Goal: Task Accomplishment & Management: Complete application form

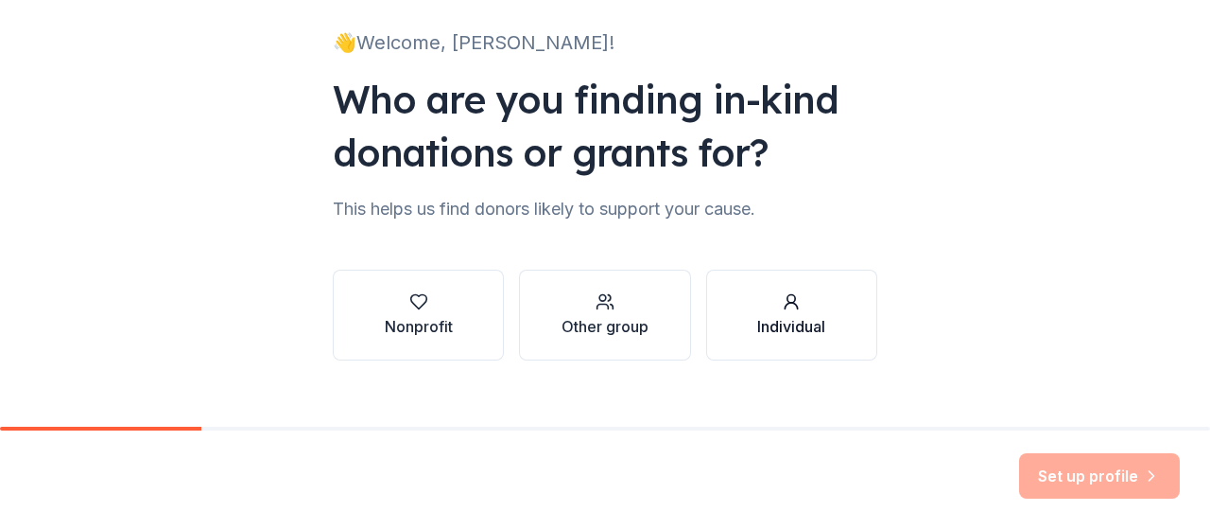
scroll to position [148, 0]
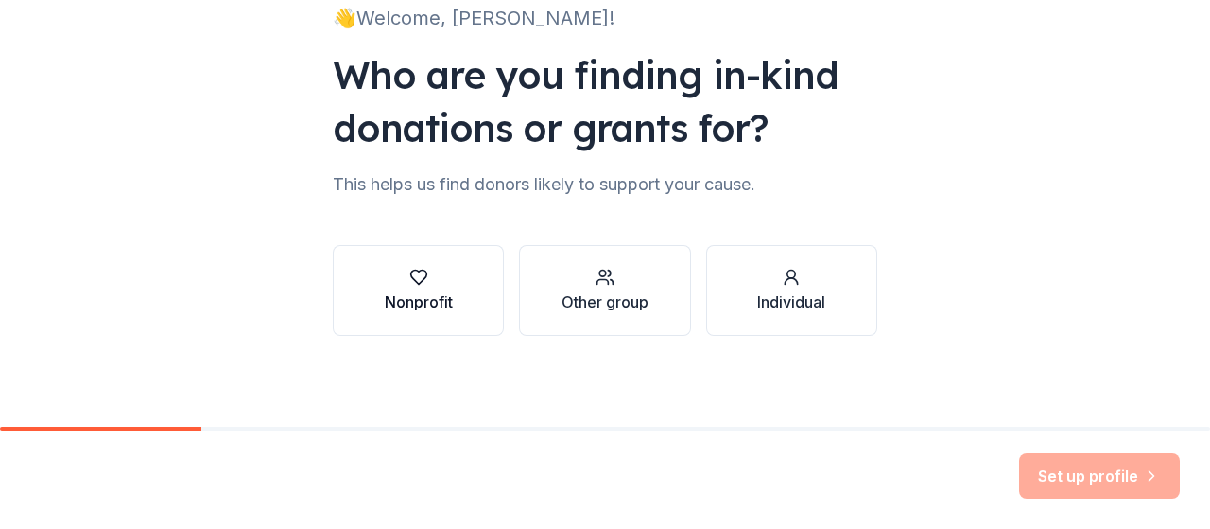
click at [430, 288] on div "Nonprofit" at bounding box center [419, 290] width 68 height 45
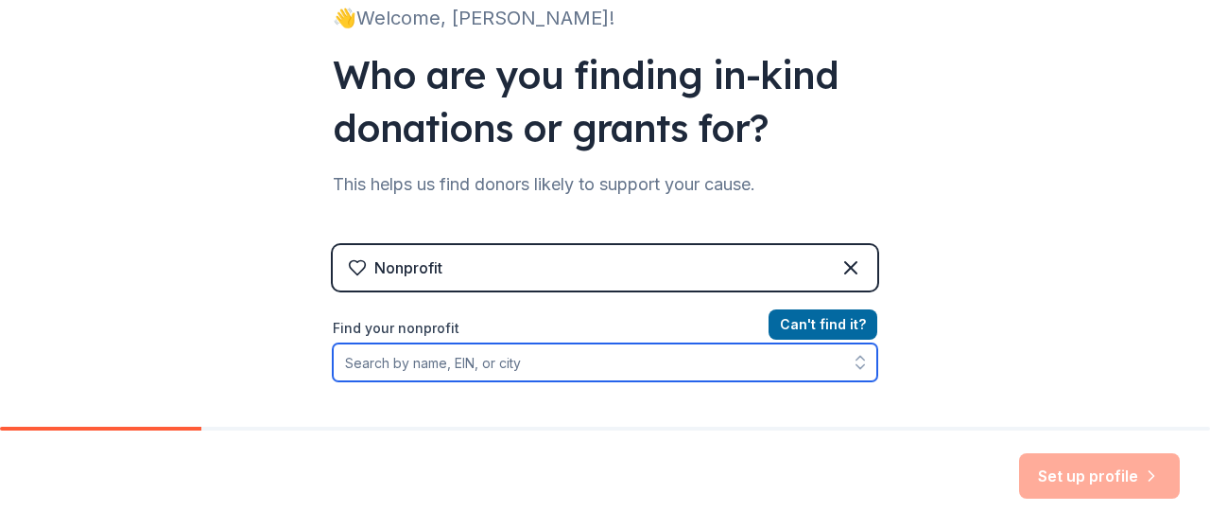
click at [504, 365] on input "Find your nonprofit" at bounding box center [605, 362] width 545 height 38
type input "Owl Hallow Farm"
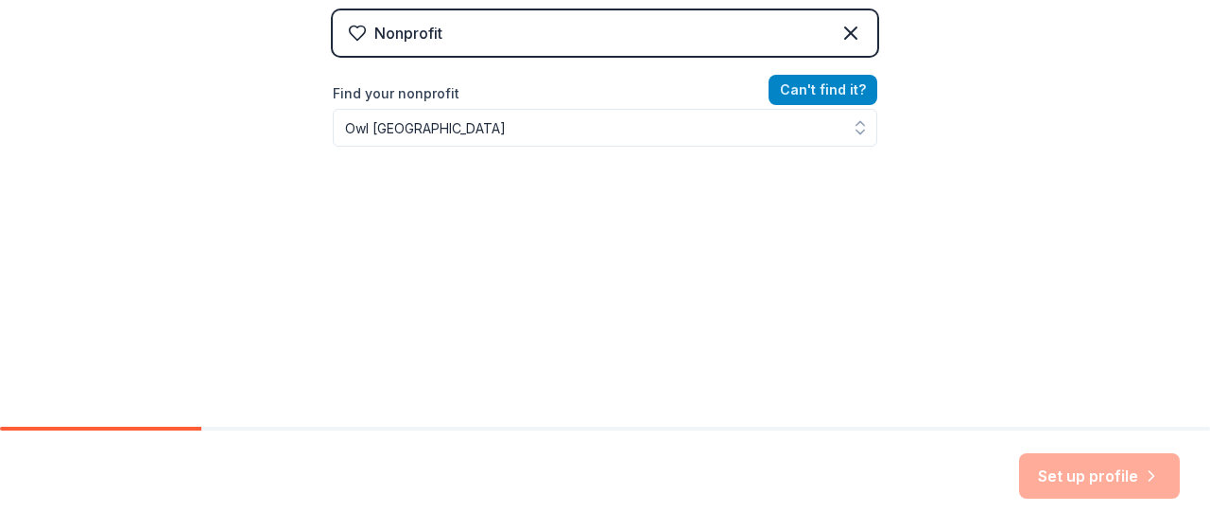
scroll to position [350, 0]
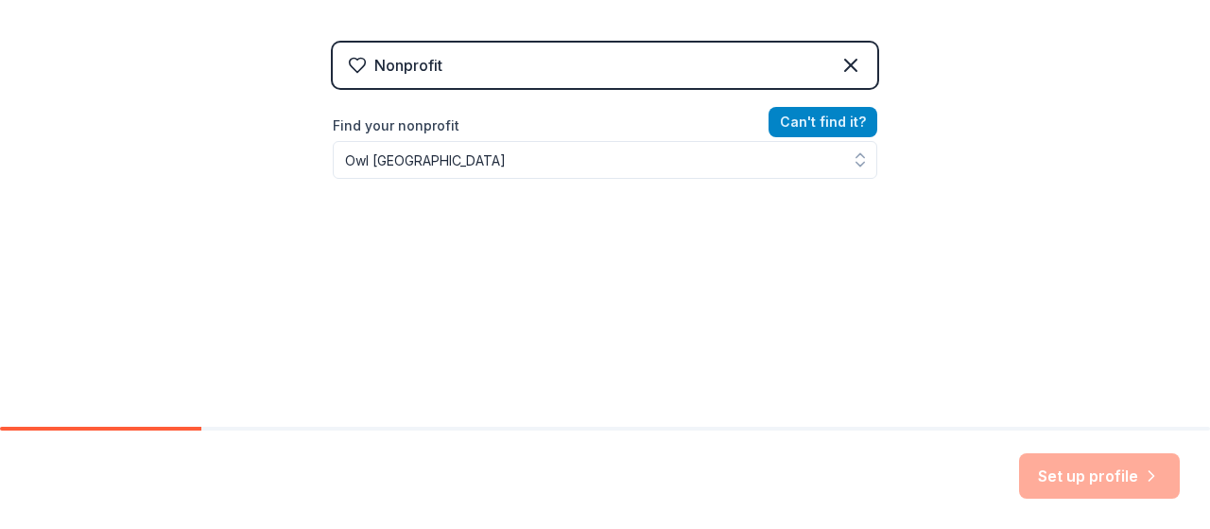
click at [817, 87] on div "Nonprofit Can ' t find it? Find your nonprofit Owl Hallow Farm" at bounding box center [605, 205] width 545 height 325
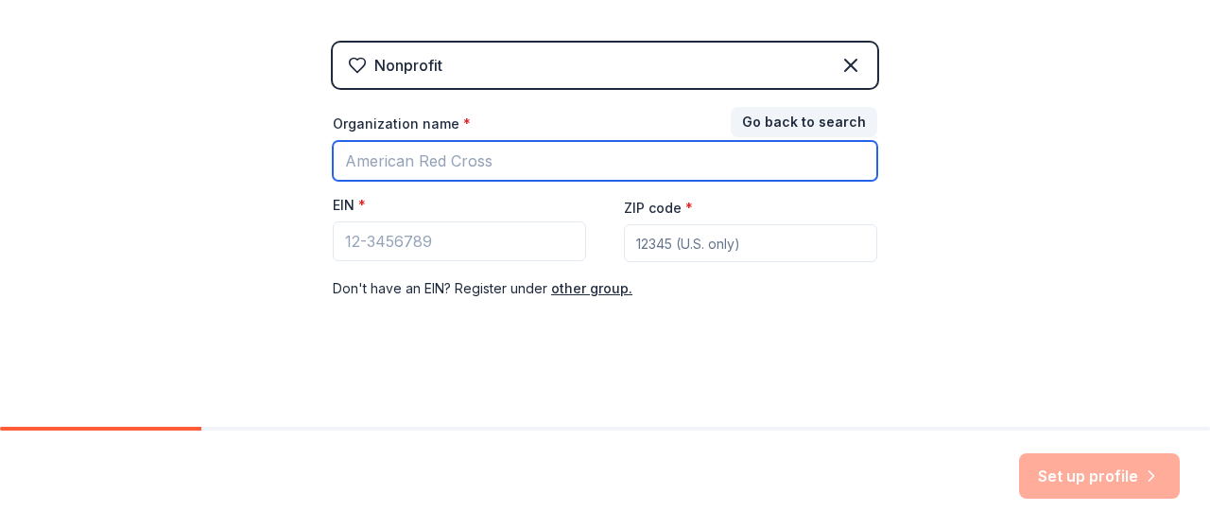
click at [444, 156] on input "Organization name *" at bounding box center [605, 161] width 545 height 40
type input "[GEOGRAPHIC_DATA]"
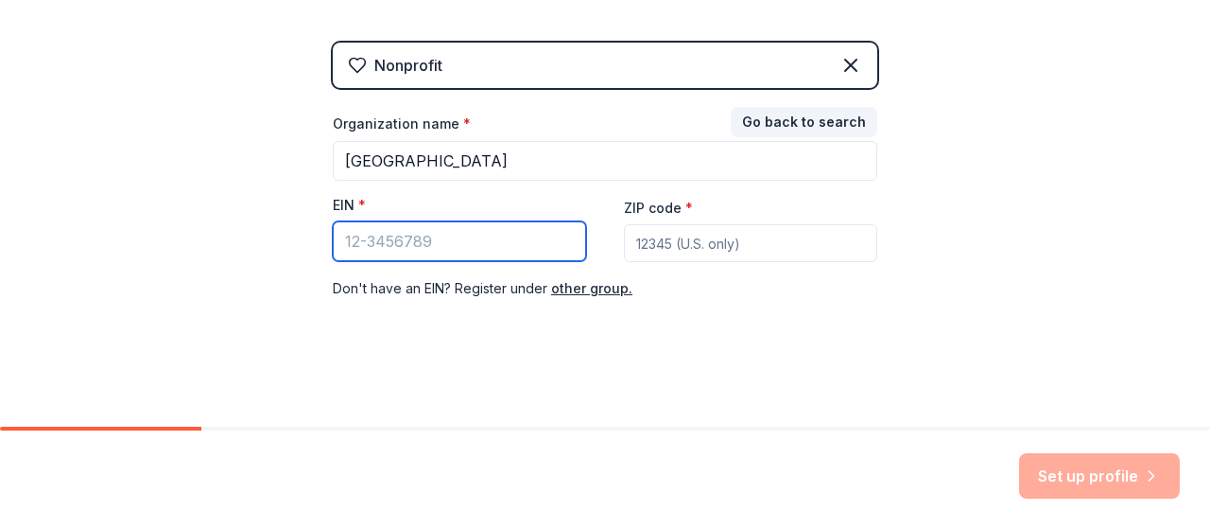
click at [444, 235] on input "EIN *" at bounding box center [459, 241] width 253 height 40
paste input "[US_EMPLOYER_IDENTIFICATION_NUMBER]"
type input "[US_EMPLOYER_IDENTIFICATION_NUMBER]"
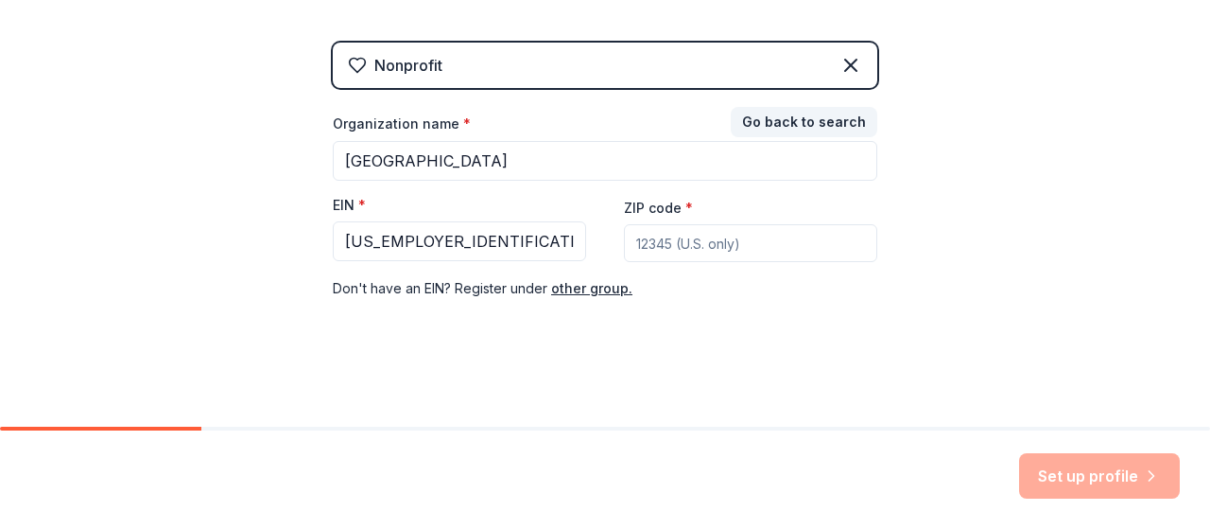
click at [680, 242] on input "ZIP code *" at bounding box center [750, 243] width 253 height 38
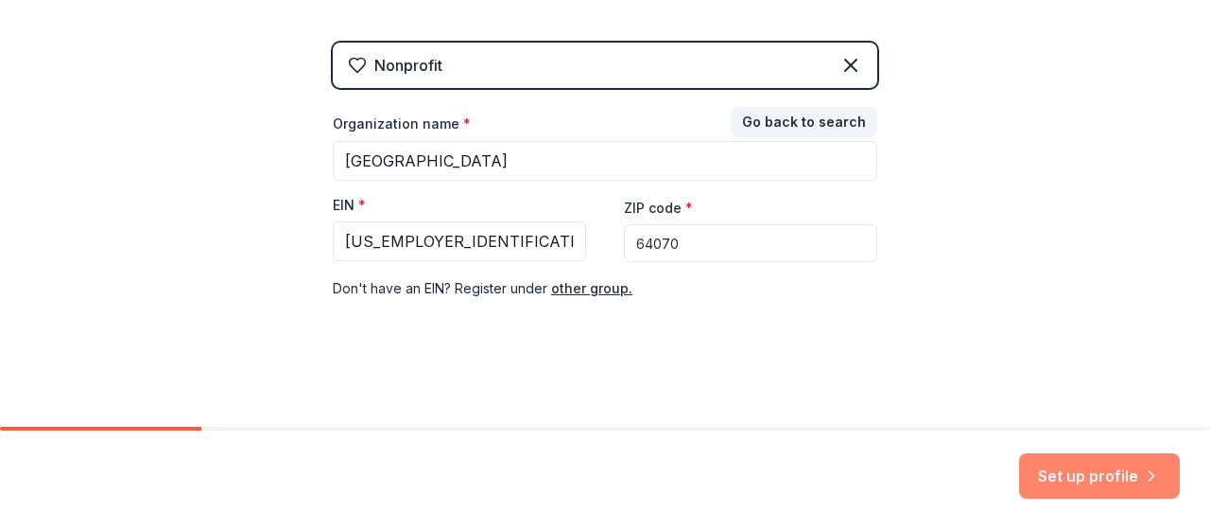
type input "64070"
click at [1085, 483] on button "Set up profile" at bounding box center [1099, 475] width 161 height 45
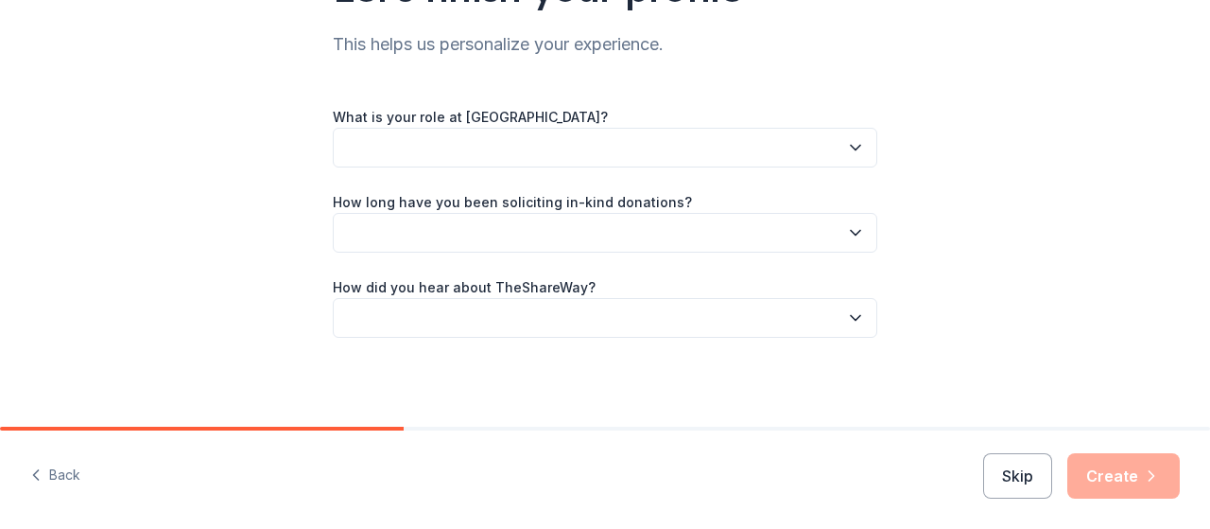
scroll to position [191, 0]
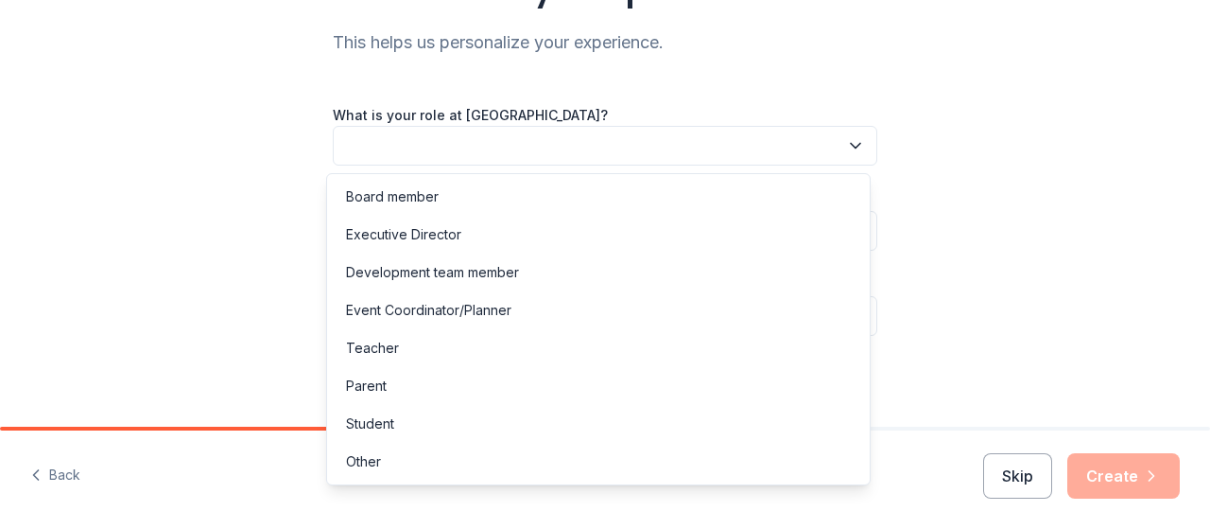
click at [846, 145] on icon "button" at bounding box center [855, 145] width 19 height 19
click at [435, 309] on div "Event Coordinator/Planner" at bounding box center [428, 310] width 165 height 23
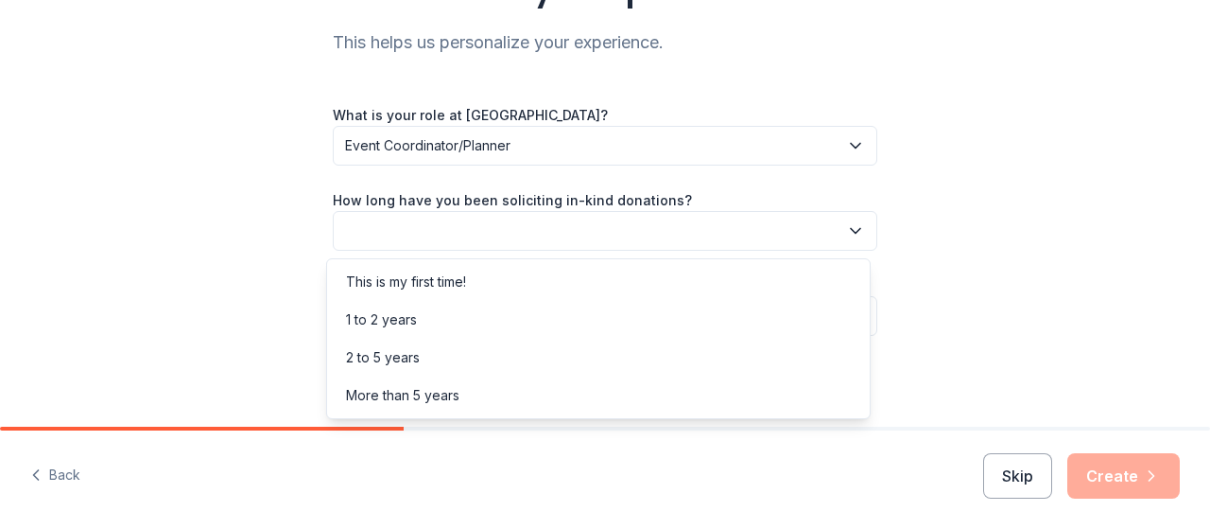
click at [503, 235] on button "button" at bounding box center [605, 231] width 545 height 40
click at [399, 358] on div "2 to 5 years" at bounding box center [383, 357] width 74 height 23
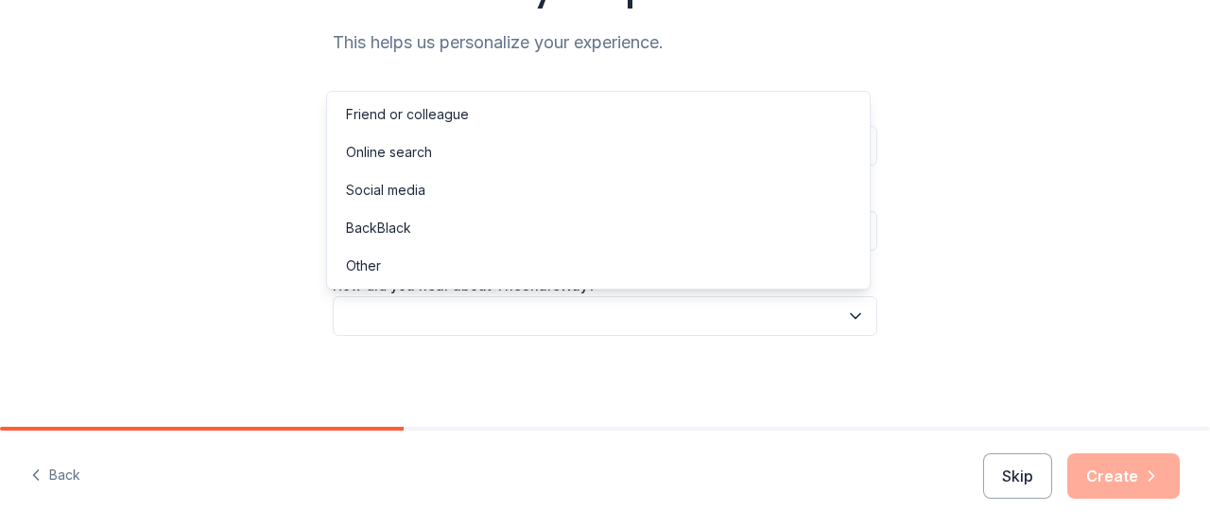
click at [567, 317] on button "button" at bounding box center [605, 316] width 545 height 40
click at [451, 153] on div "Online search" at bounding box center [598, 152] width 535 height 38
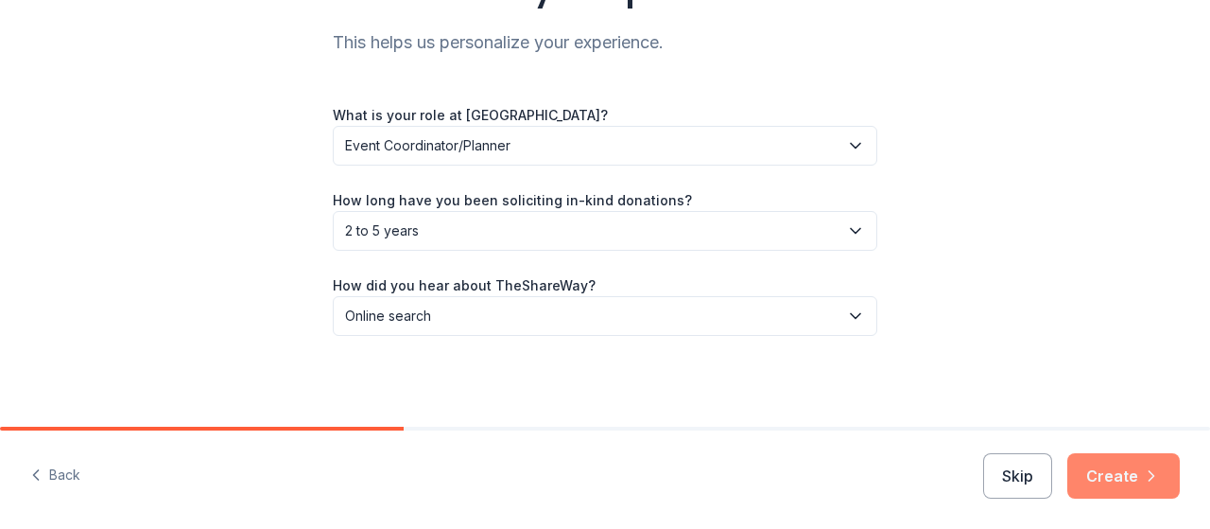
click at [1144, 488] on button "Create" at bounding box center [1124, 475] width 113 height 45
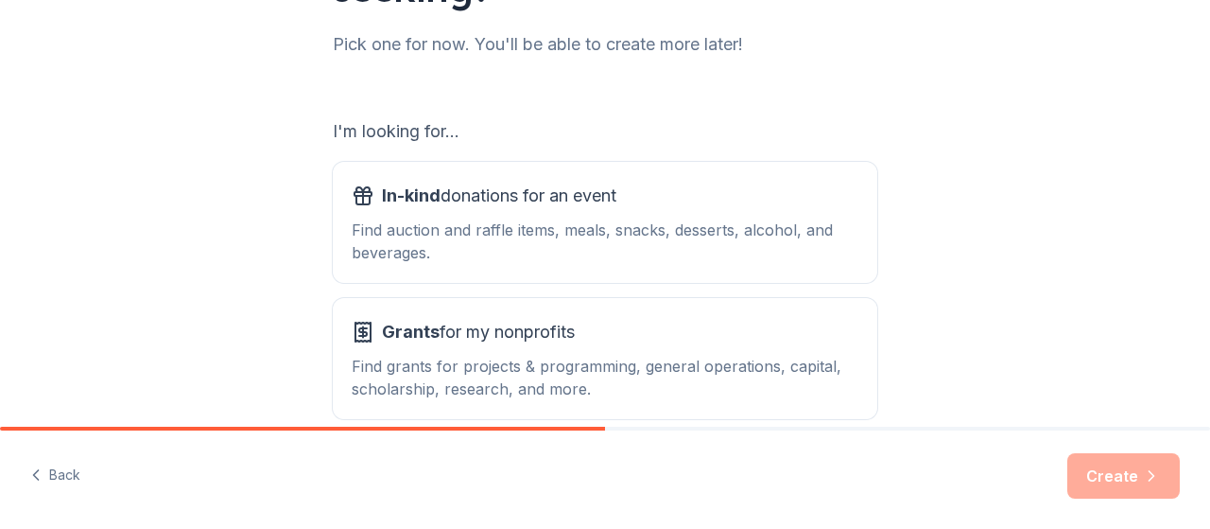
scroll to position [337, 0]
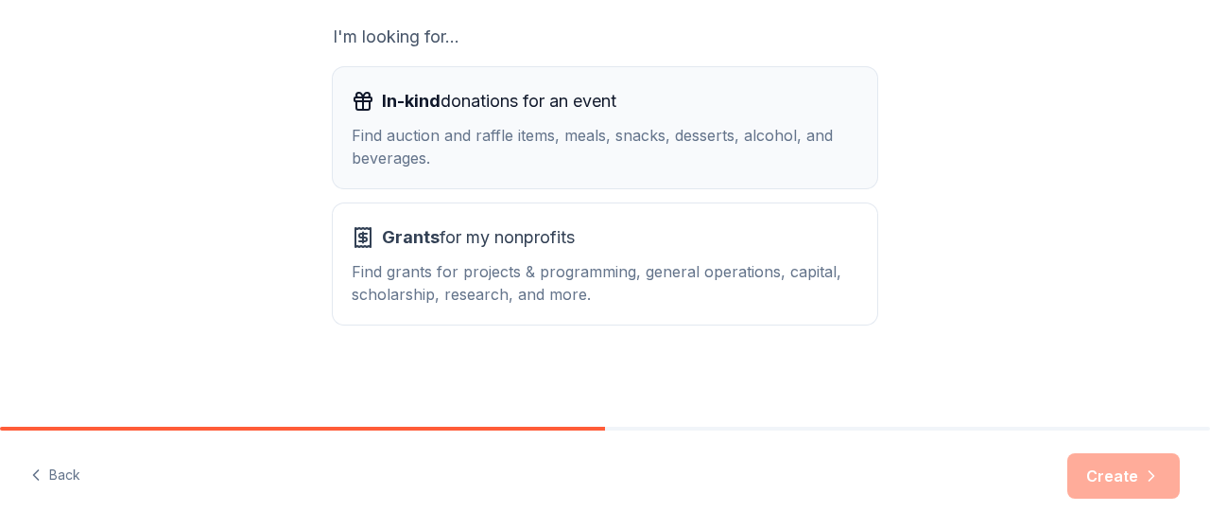
click at [626, 115] on div "In-kind donations for an event" at bounding box center [605, 101] width 507 height 30
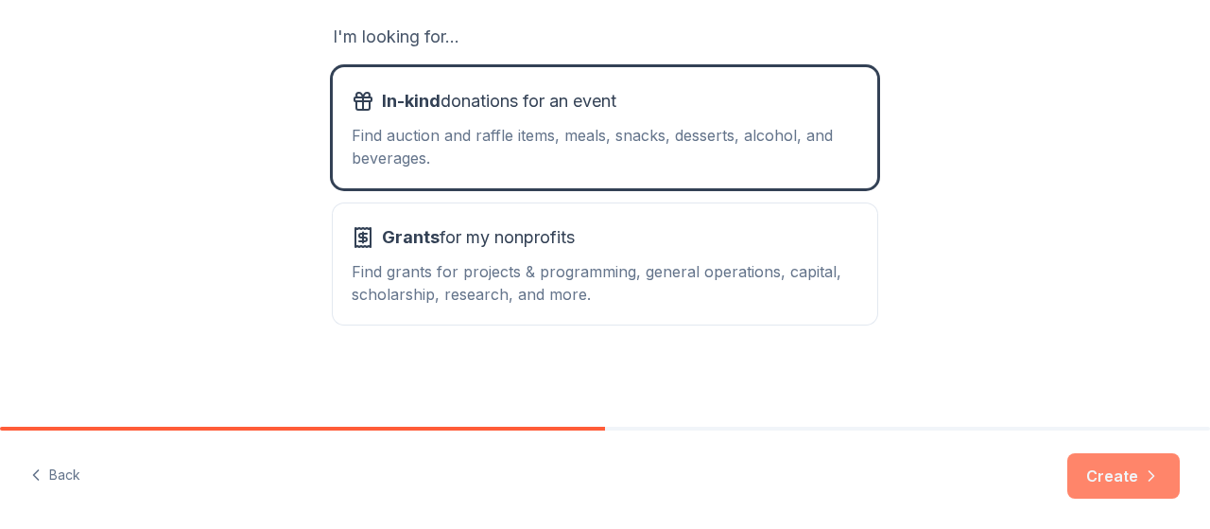
click at [1114, 468] on button "Create" at bounding box center [1124, 475] width 113 height 45
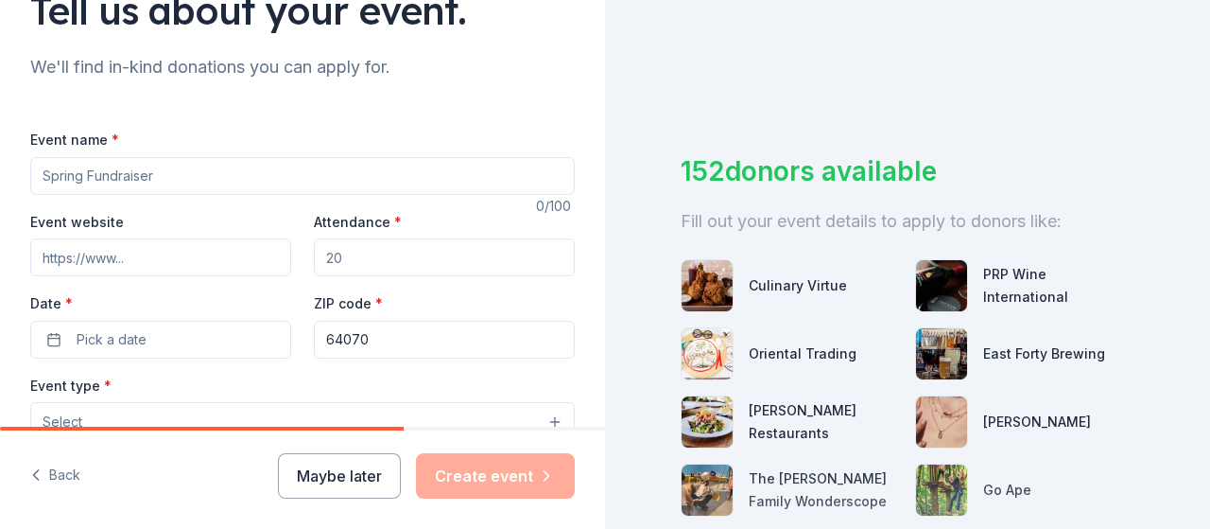
scroll to position [189, 0]
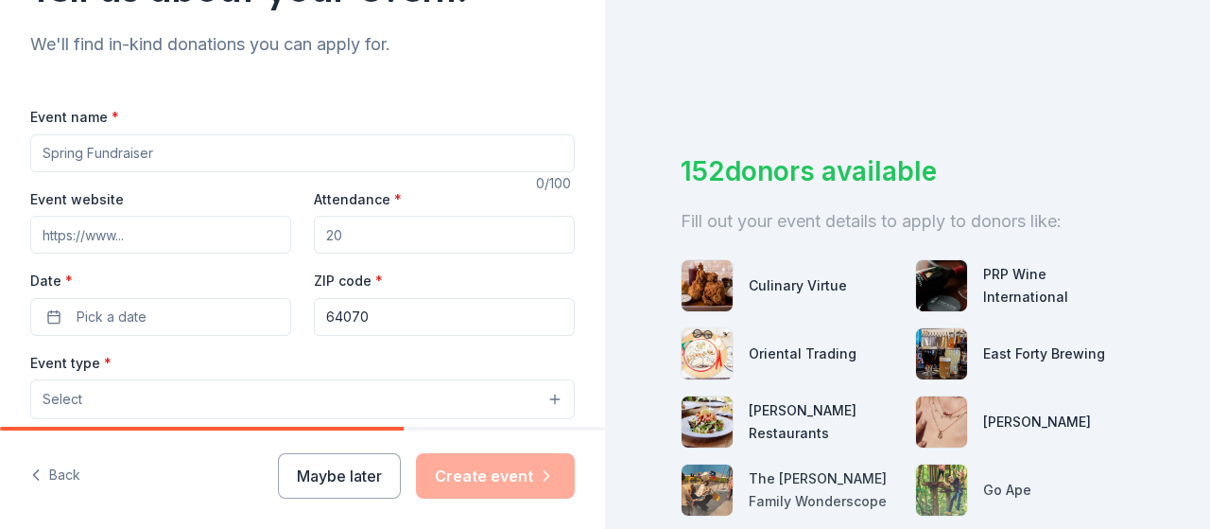
click at [169, 148] on input "Event name *" at bounding box center [302, 153] width 545 height 38
type input "Family Fun Night"
click at [166, 233] on input "Event website" at bounding box center [160, 235] width 261 height 38
drag, startPoint x: 340, startPoint y: 235, endPoint x: 308, endPoint y: 243, distance: 33.3
click at [314, 243] on input "Attendance *" at bounding box center [444, 235] width 261 height 38
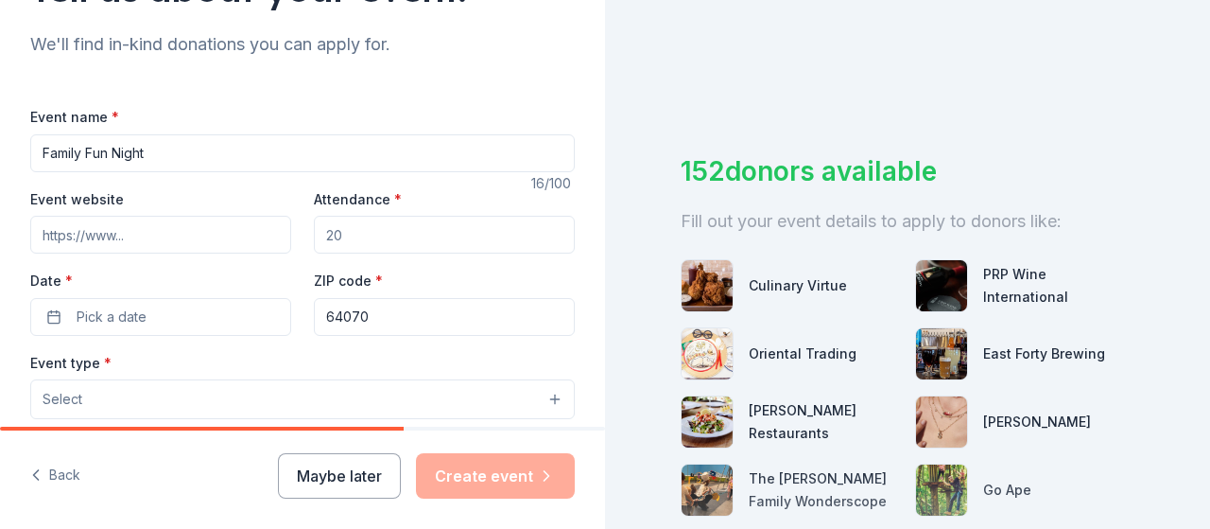
type input "60"
click at [130, 315] on span "Pick a date" at bounding box center [112, 316] width 70 height 23
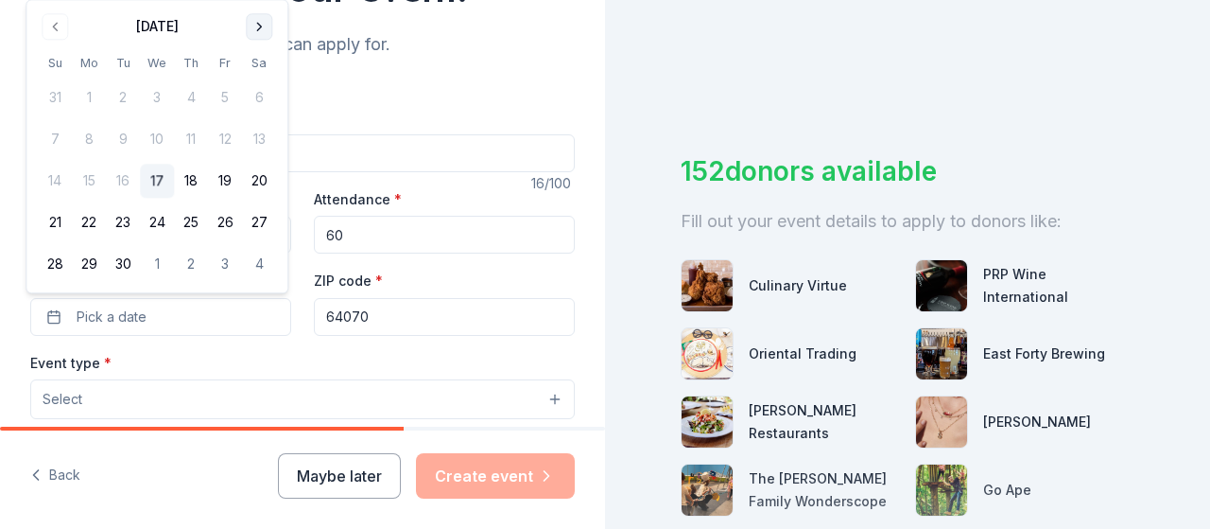
click at [262, 29] on button "Go to next month" at bounding box center [259, 26] width 26 height 26
click at [259, 139] on button "11" at bounding box center [259, 140] width 34 height 34
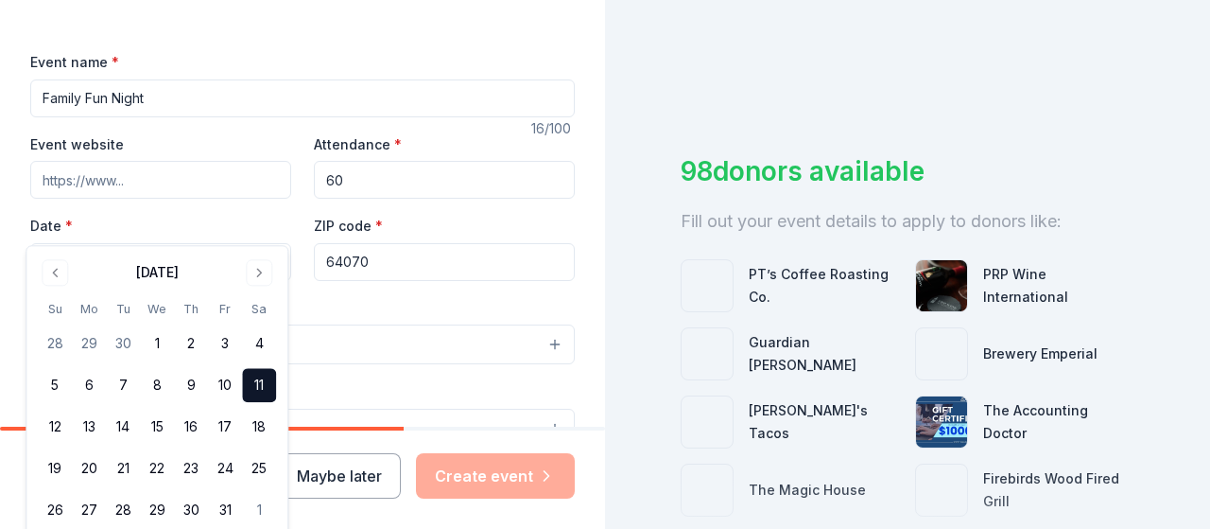
scroll to position [284, 0]
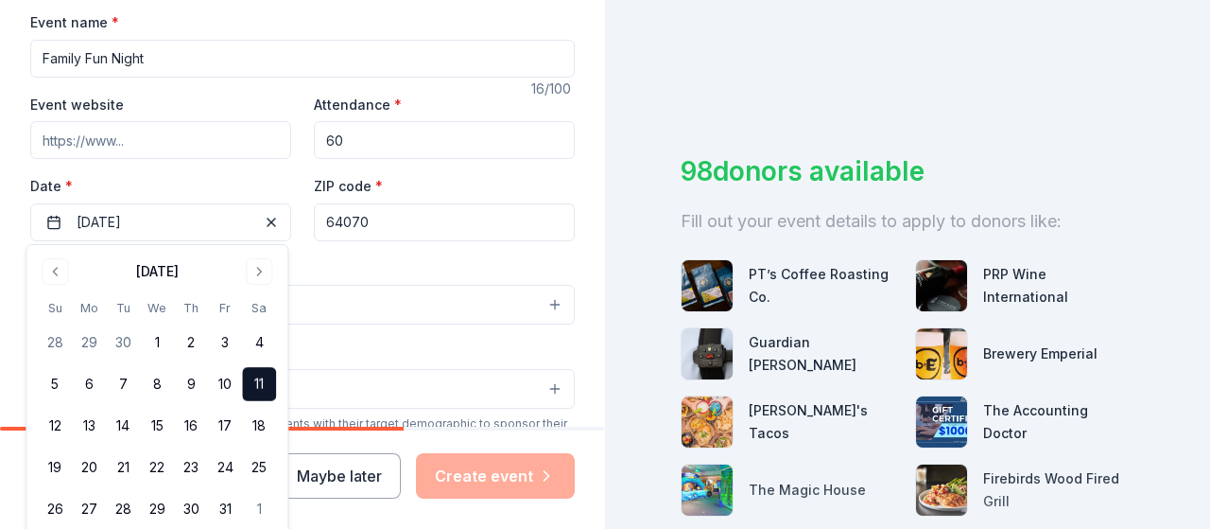
click at [376, 258] on div "Event type * Select" at bounding box center [302, 290] width 545 height 69
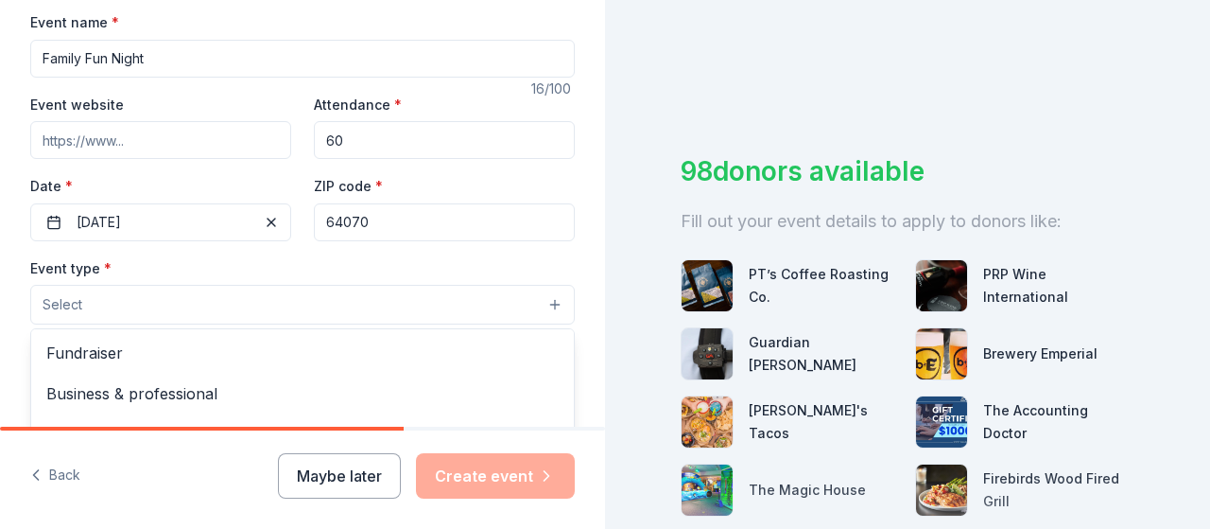
click at [341, 298] on button "Select" at bounding box center [302, 305] width 545 height 40
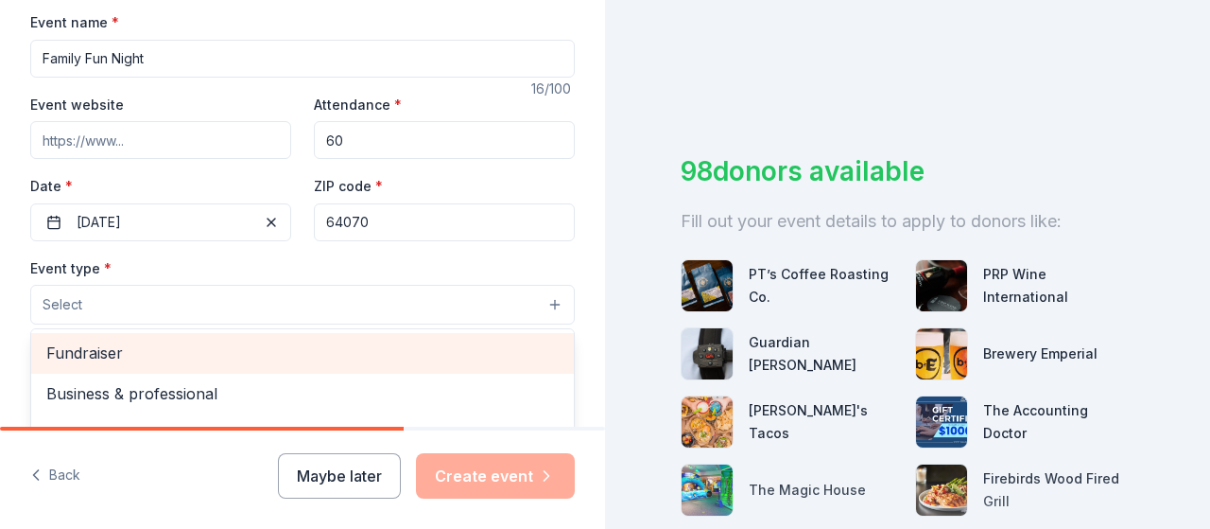
click at [280, 364] on div "Fundraiser" at bounding box center [302, 353] width 543 height 40
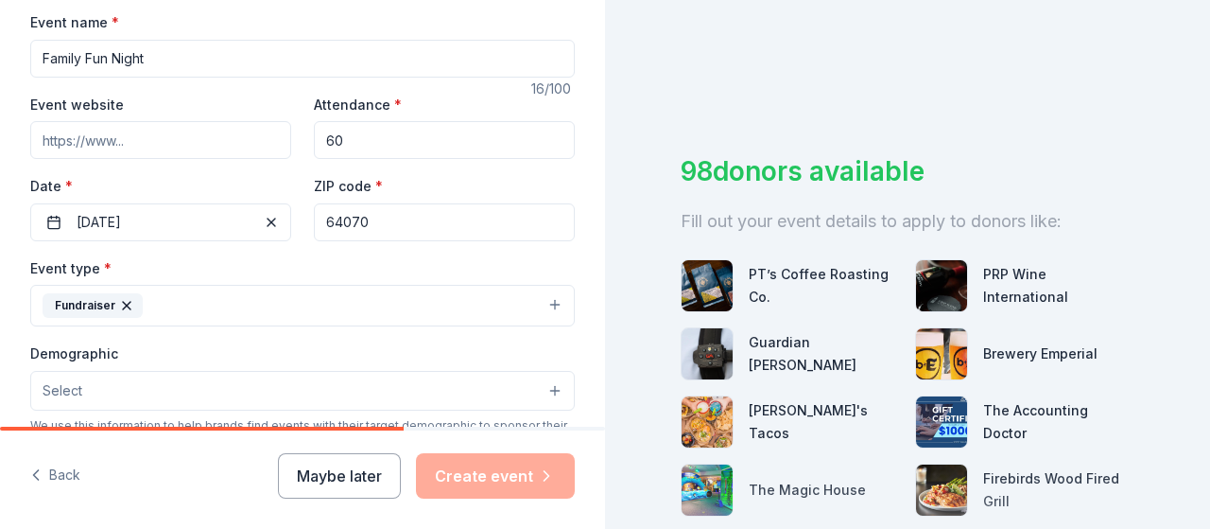
click at [361, 308] on button "Fundraiser" at bounding box center [302, 306] width 545 height 42
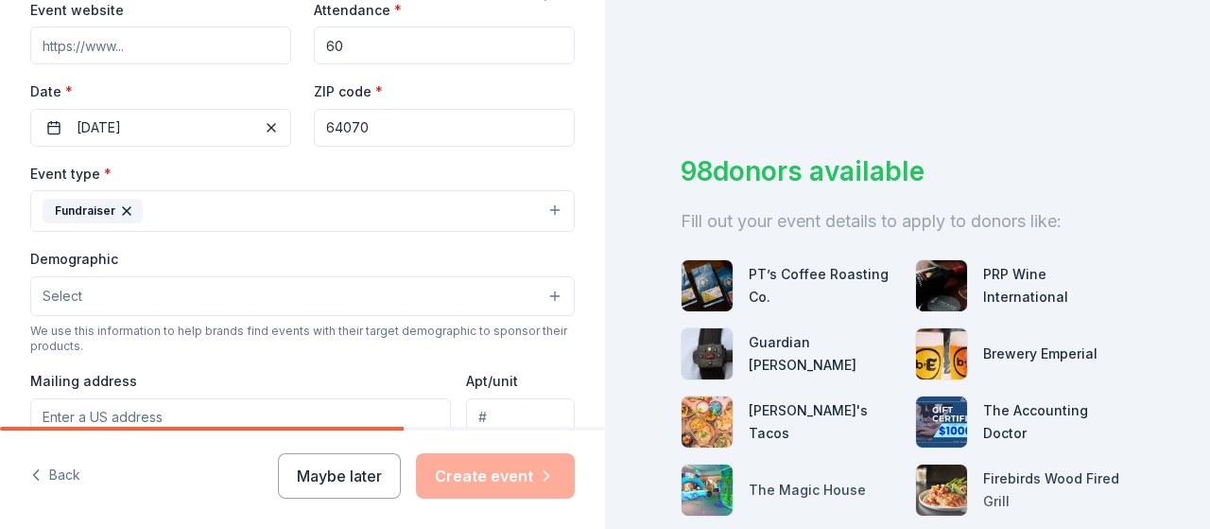
click at [376, 307] on button "Select" at bounding box center [302, 296] width 545 height 40
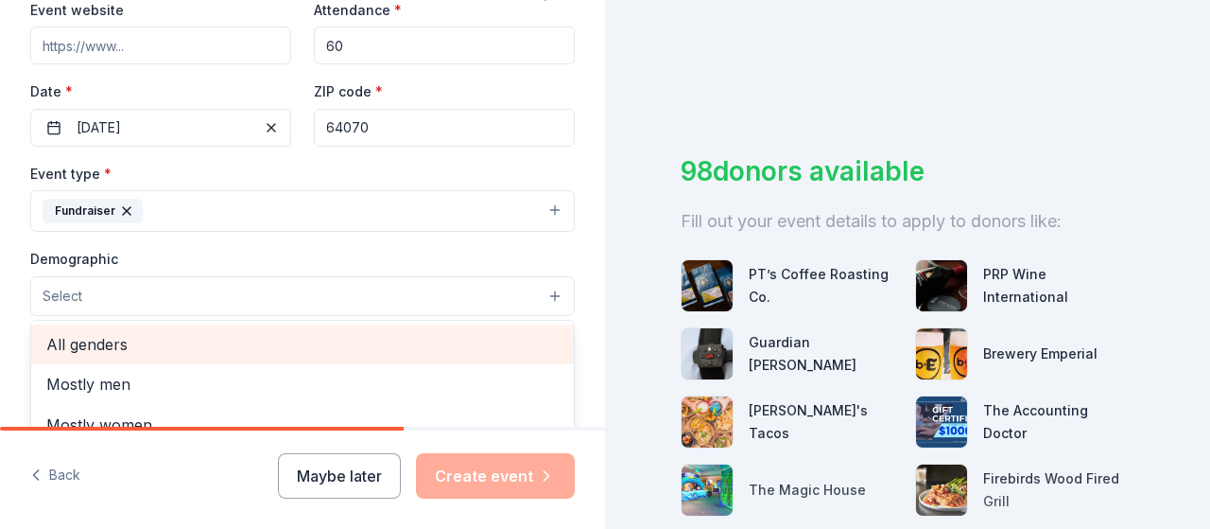
click at [329, 343] on span "All genders" at bounding box center [302, 344] width 513 height 25
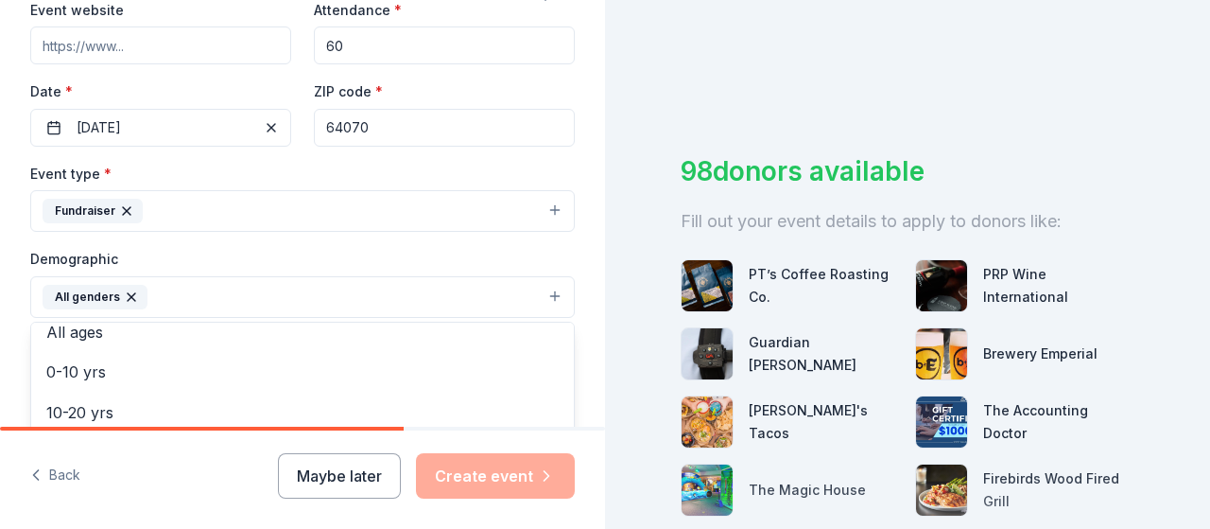
click at [1, 272] on div "Tell us about your event. We'll find in-kind donations you can apply for. Event…" at bounding box center [302, 253] width 605 height 1262
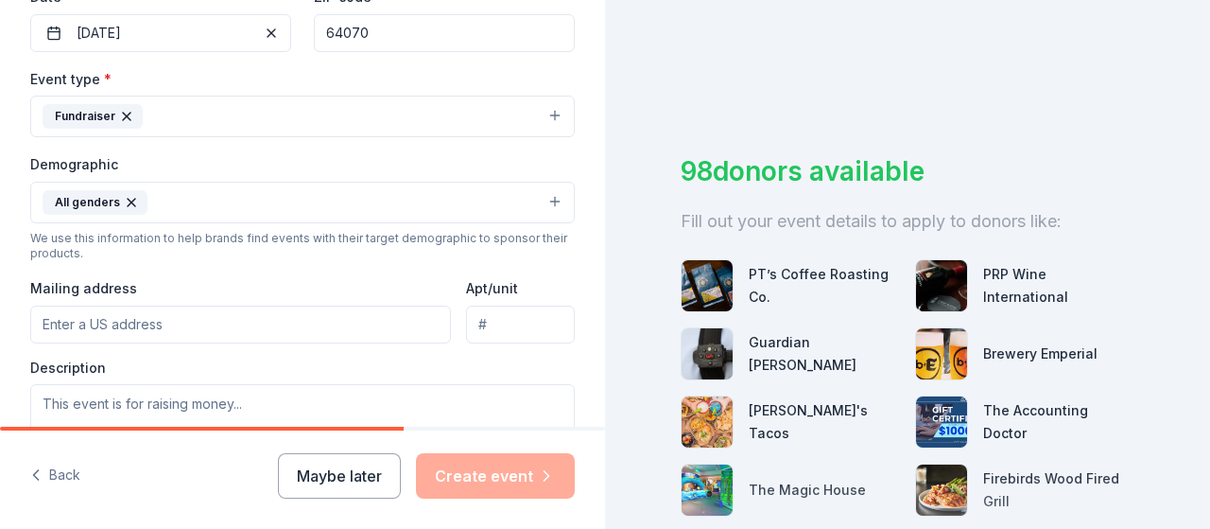
scroll to position [567, 0]
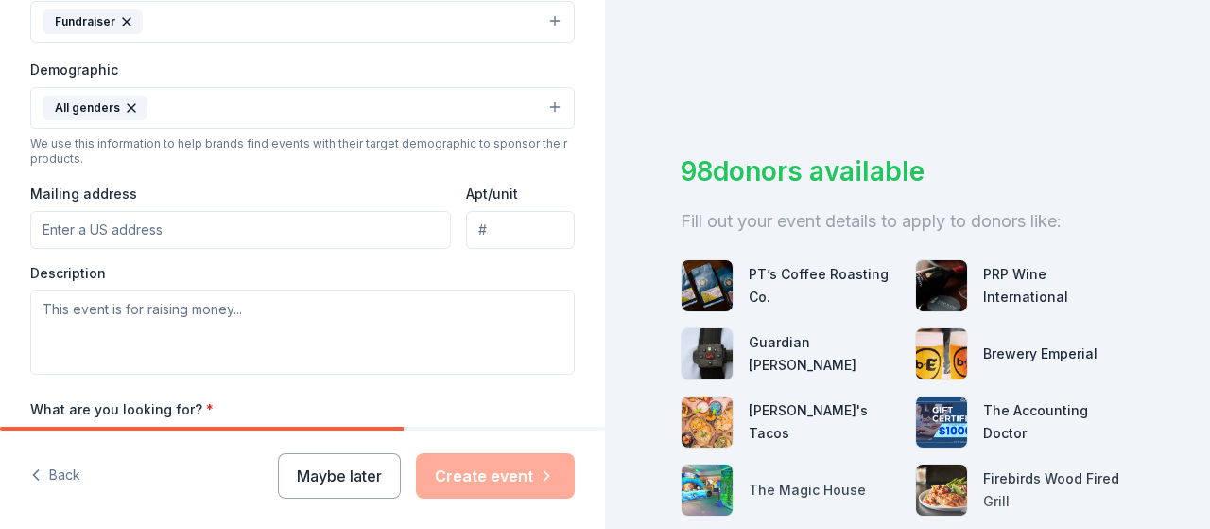
click at [185, 222] on input "Mailing address" at bounding box center [240, 230] width 421 height 38
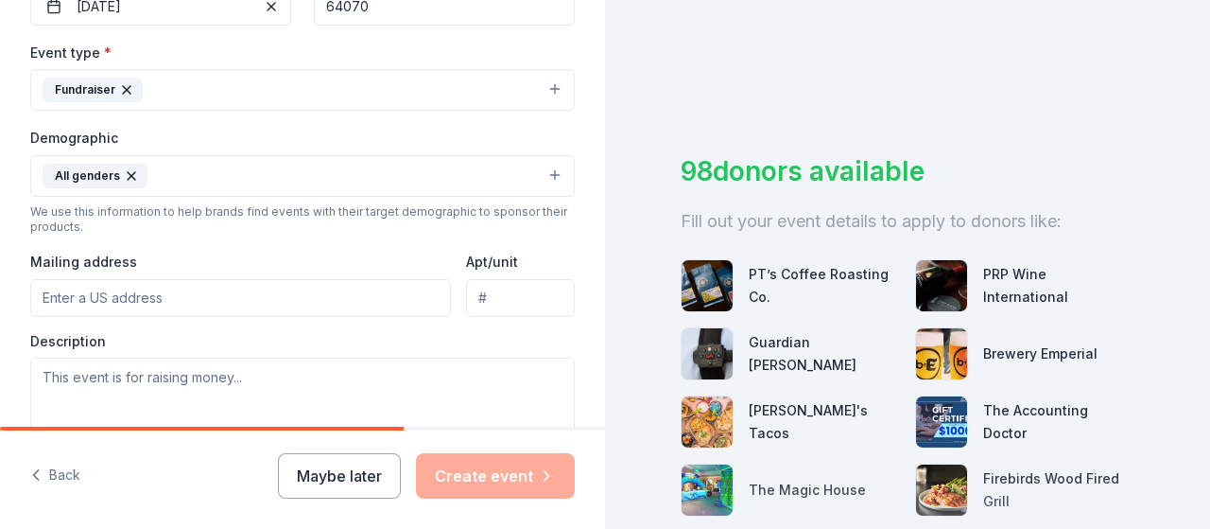
scroll to position [641, 0]
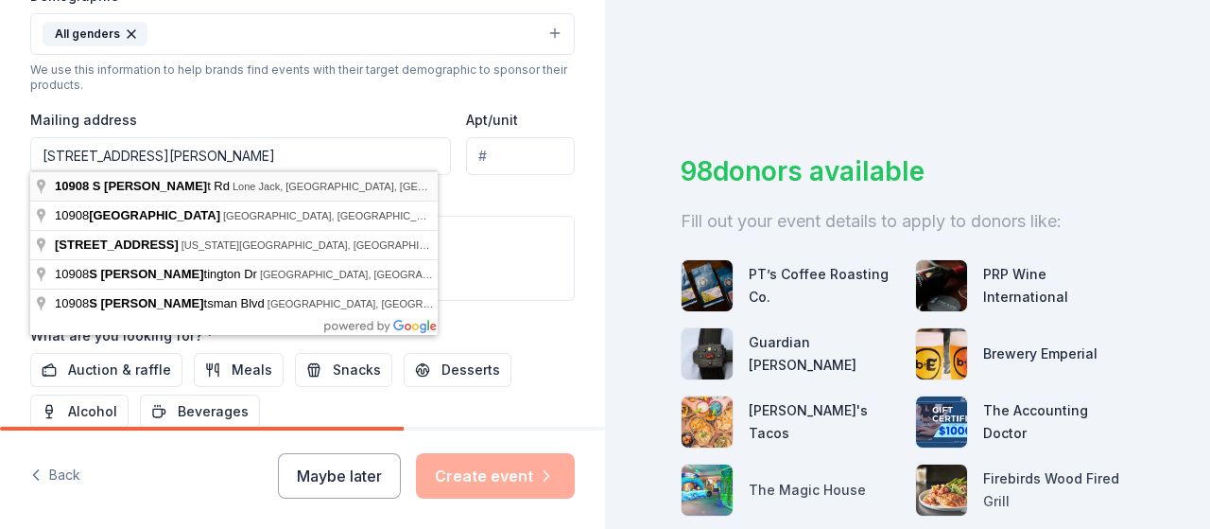
type input "10908 South Hunt Road, Lone Jack, MO, 64070"
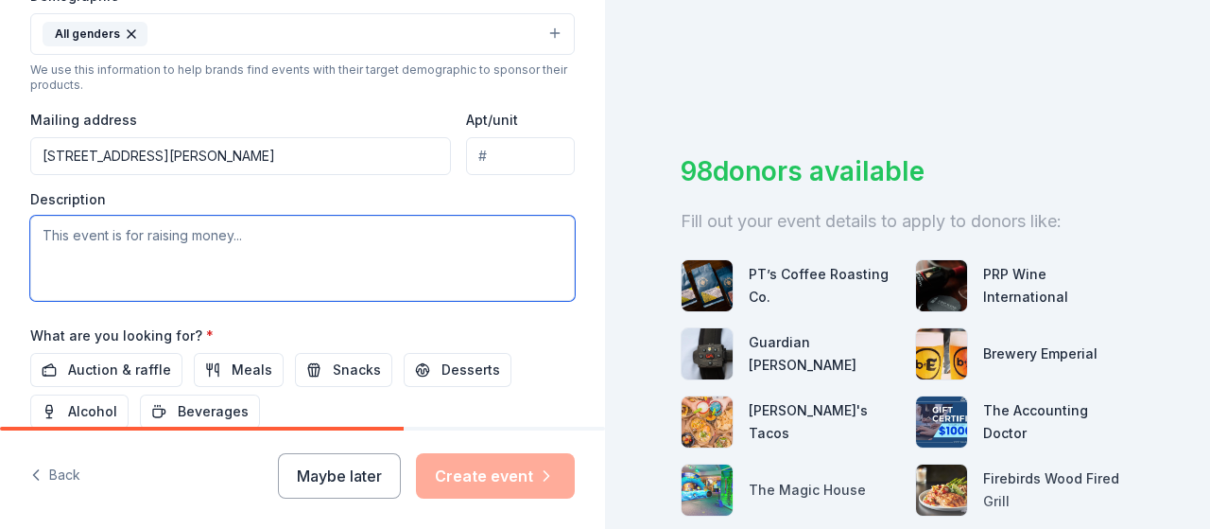
click at [196, 234] on textarea at bounding box center [302, 258] width 545 height 85
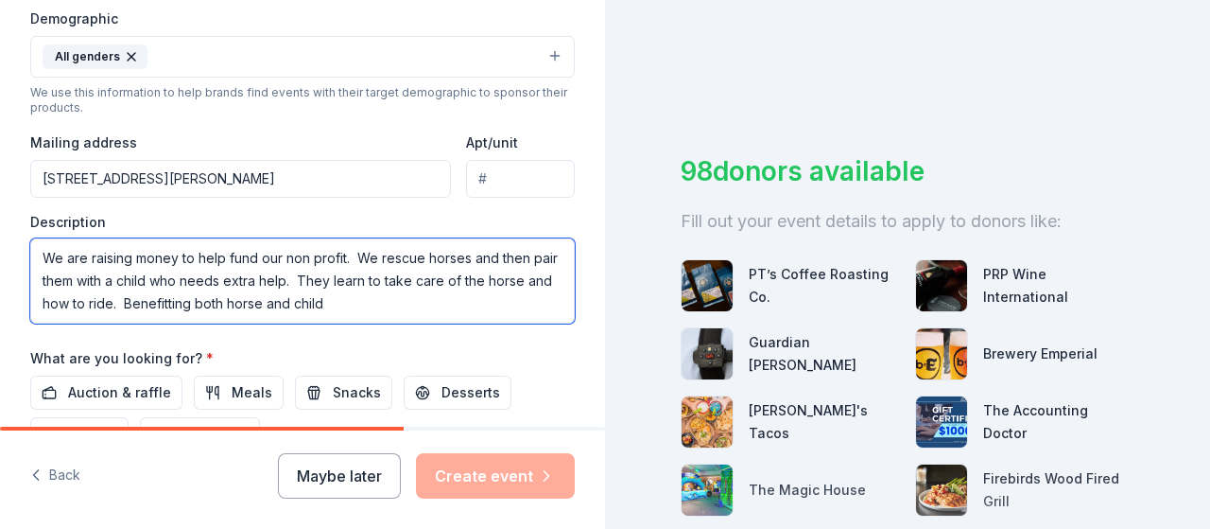
scroll to position [736, 0]
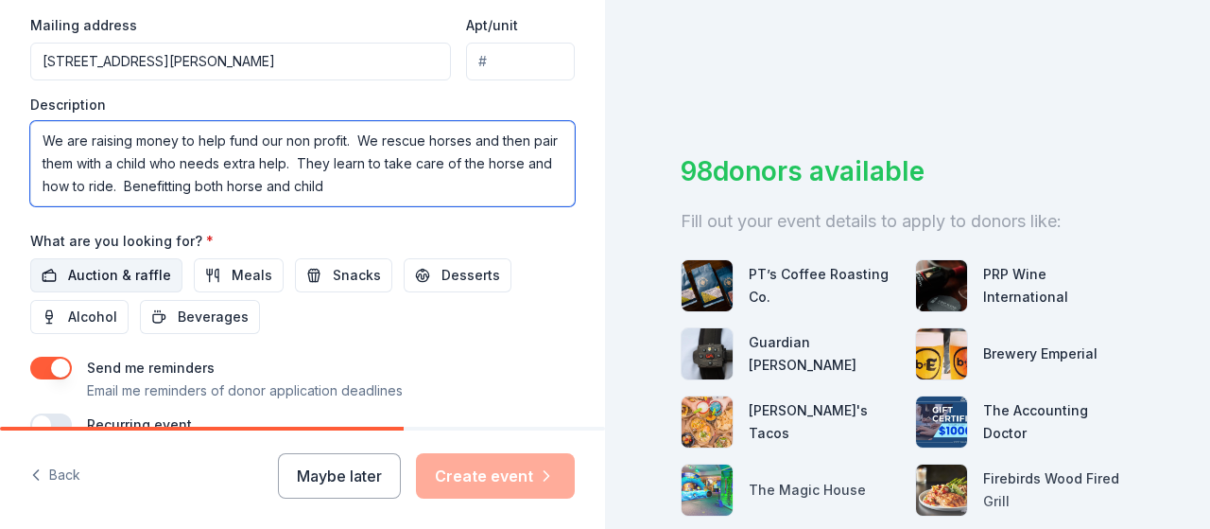
type textarea "We are raising money to help fund our non profit. We rescue horses and then pai…"
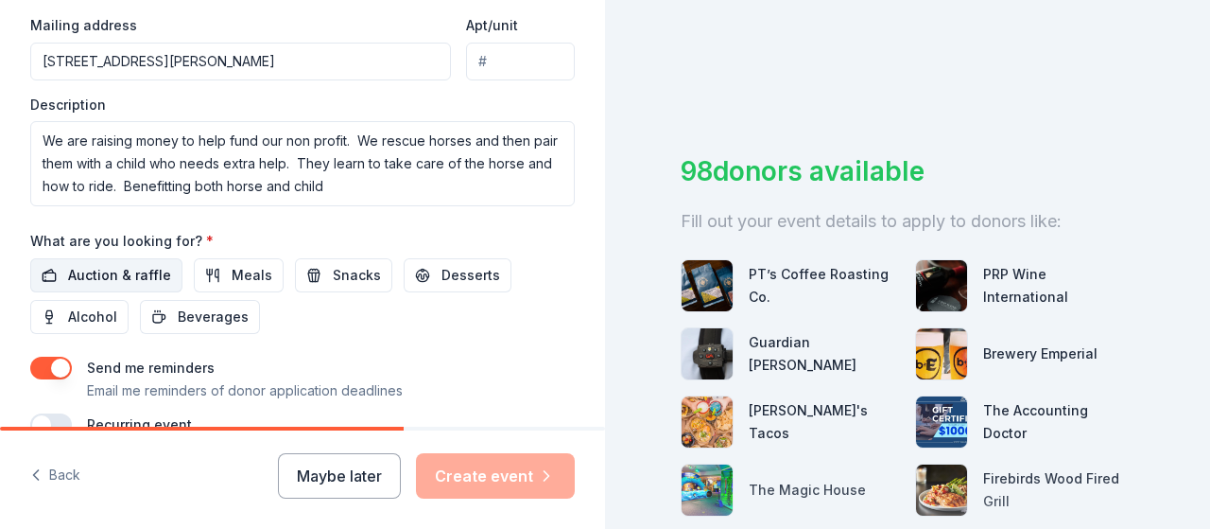
click at [128, 270] on span "Auction & raffle" at bounding box center [119, 275] width 103 height 23
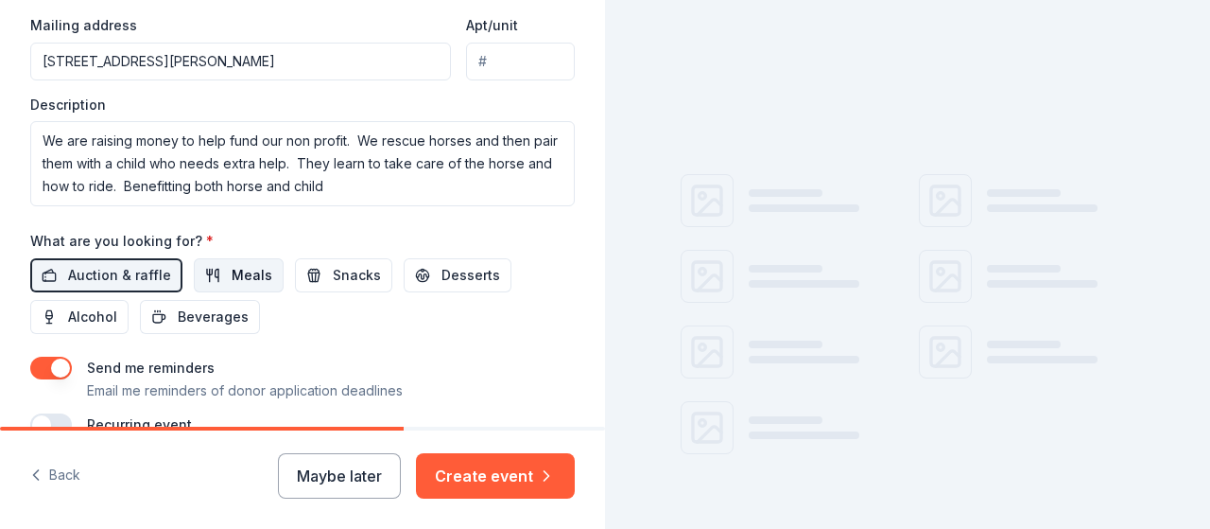
click at [224, 270] on button "Meals" at bounding box center [239, 275] width 90 height 34
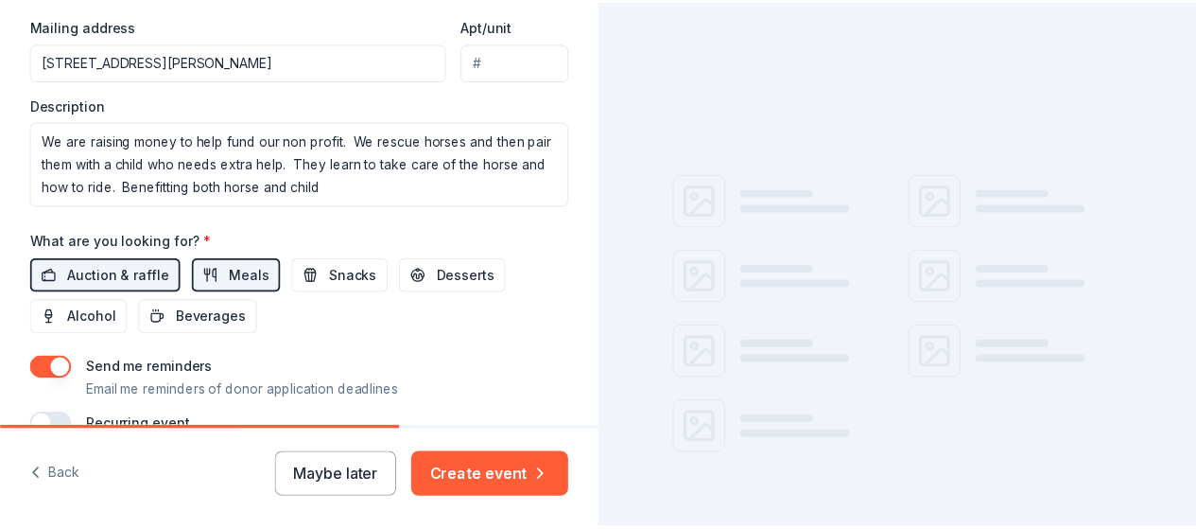
scroll to position [830, 0]
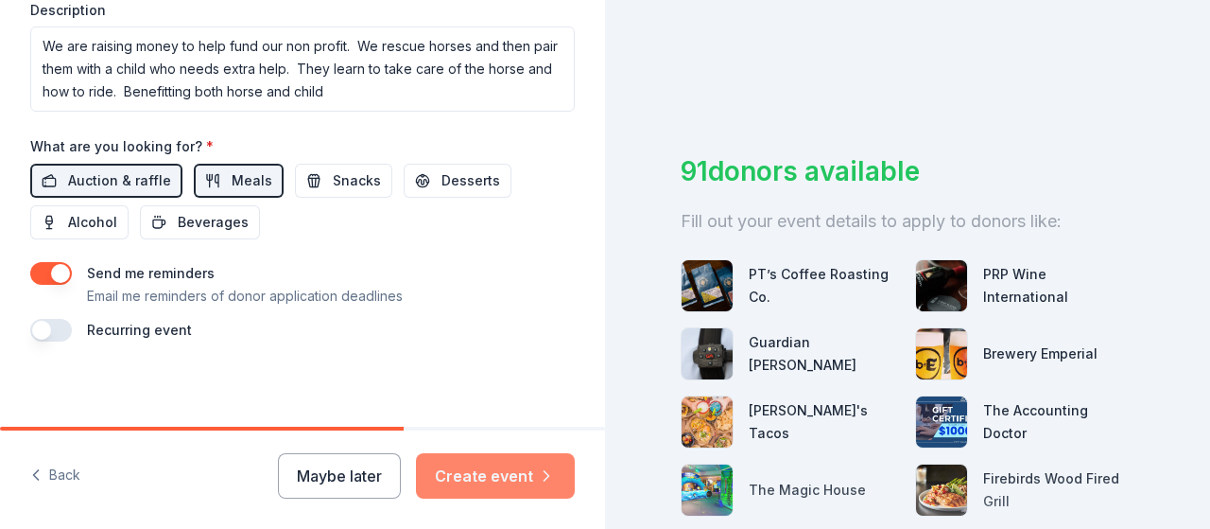
click at [494, 478] on button "Create event" at bounding box center [495, 475] width 159 height 45
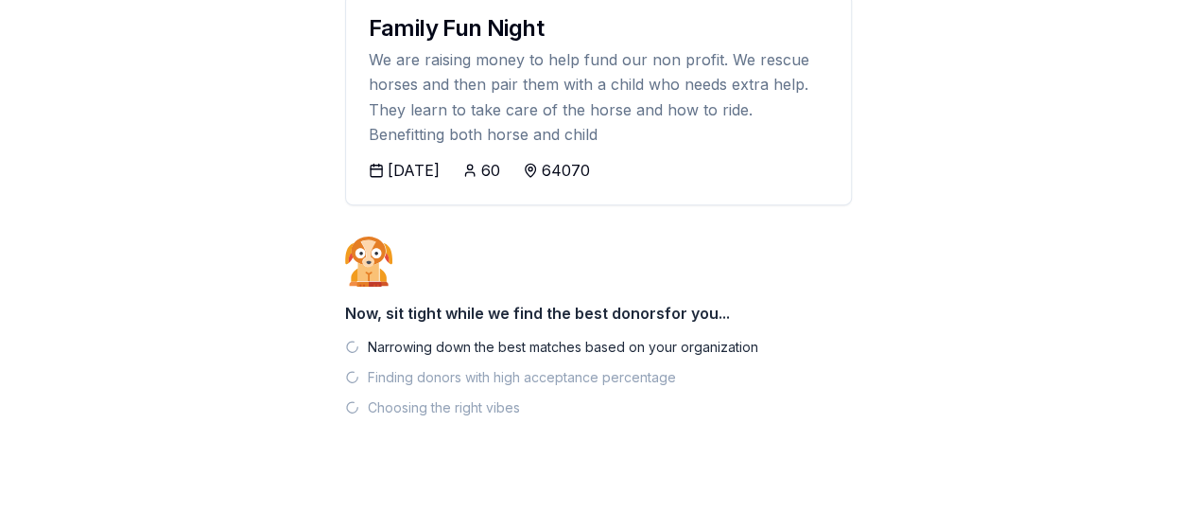
scroll to position [270, 0]
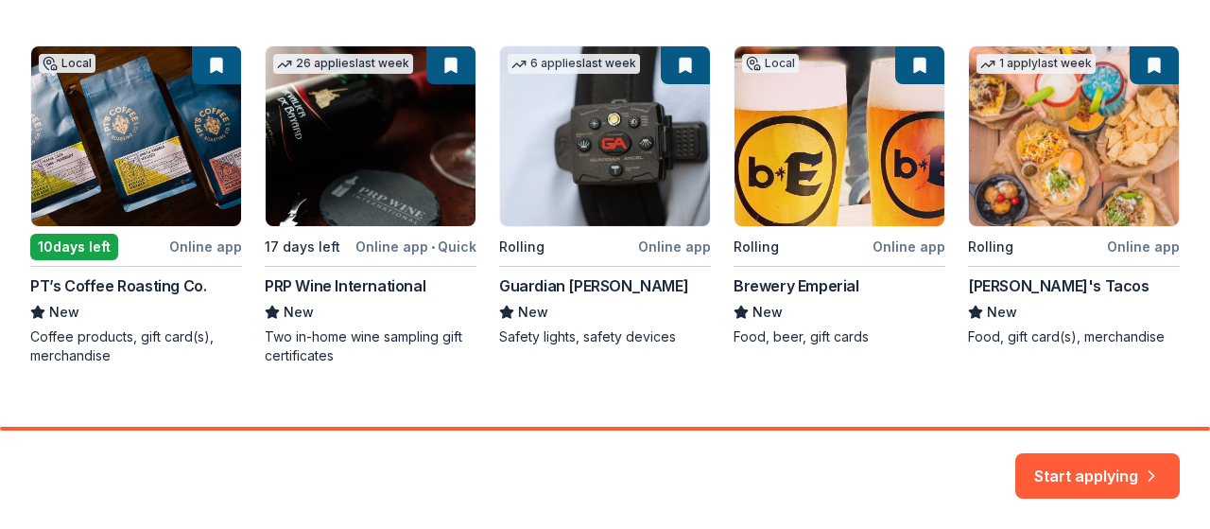
scroll to position [368, 0]
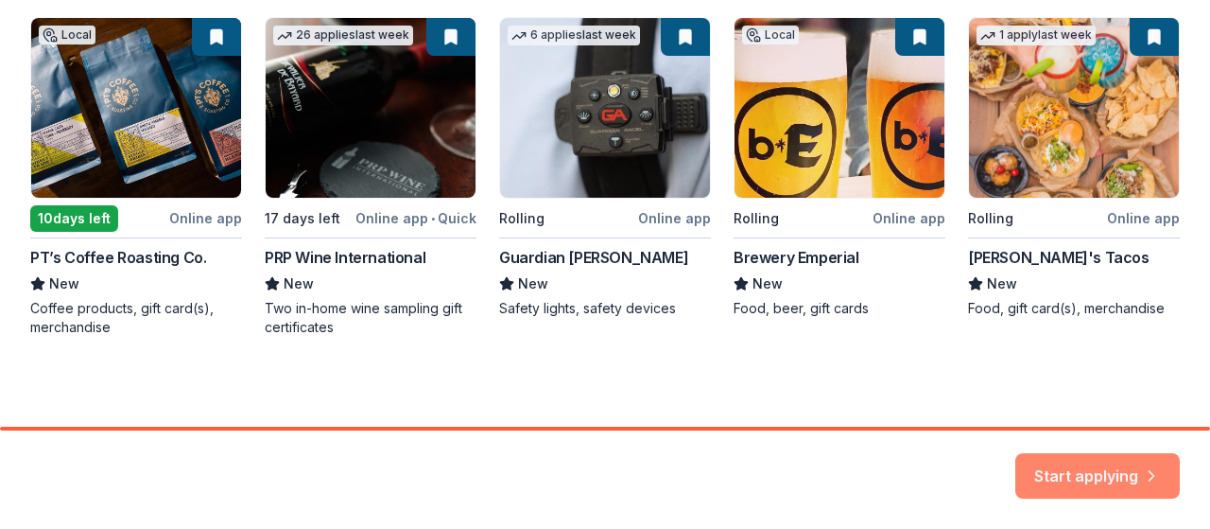
click at [1087, 472] on button "Start applying" at bounding box center [1098, 464] width 165 height 45
click at [1106, 462] on div "Start applying" at bounding box center [1098, 475] width 165 height 45
click at [1128, 464] on div "Start applying" at bounding box center [1098, 475] width 165 height 45
click at [1122, 467] on div "Start applying" at bounding box center [1098, 475] width 165 height 45
click at [1097, 472] on div "Start applying" at bounding box center [1098, 475] width 165 height 45
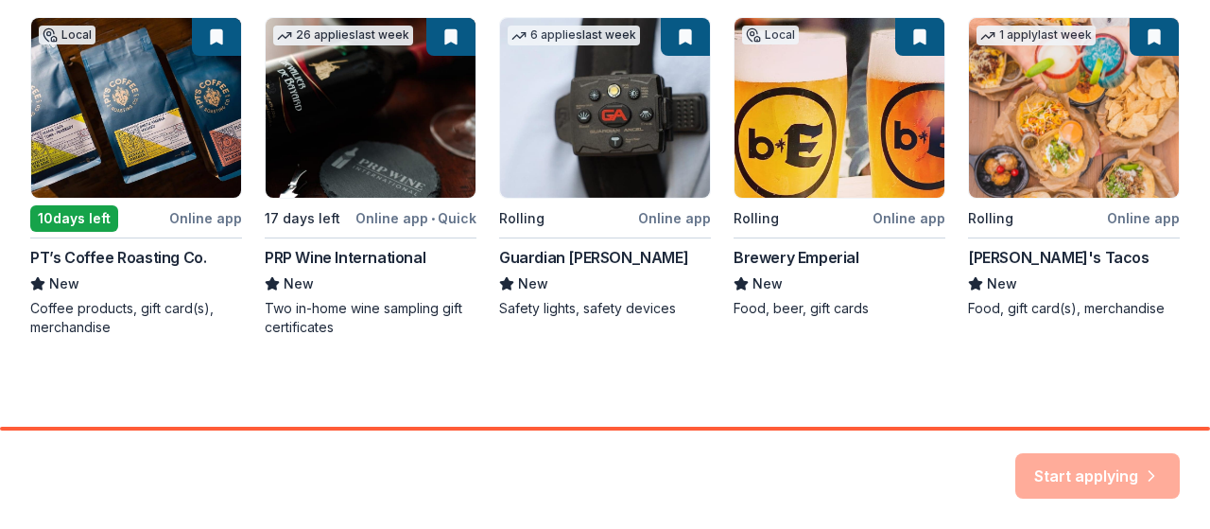
click at [1082, 478] on div "Start applying" at bounding box center [1098, 475] width 165 height 45
click at [1072, 481] on div "Start applying" at bounding box center [1098, 475] width 165 height 45
click at [1072, 482] on div "Start applying" at bounding box center [1098, 475] width 165 height 45
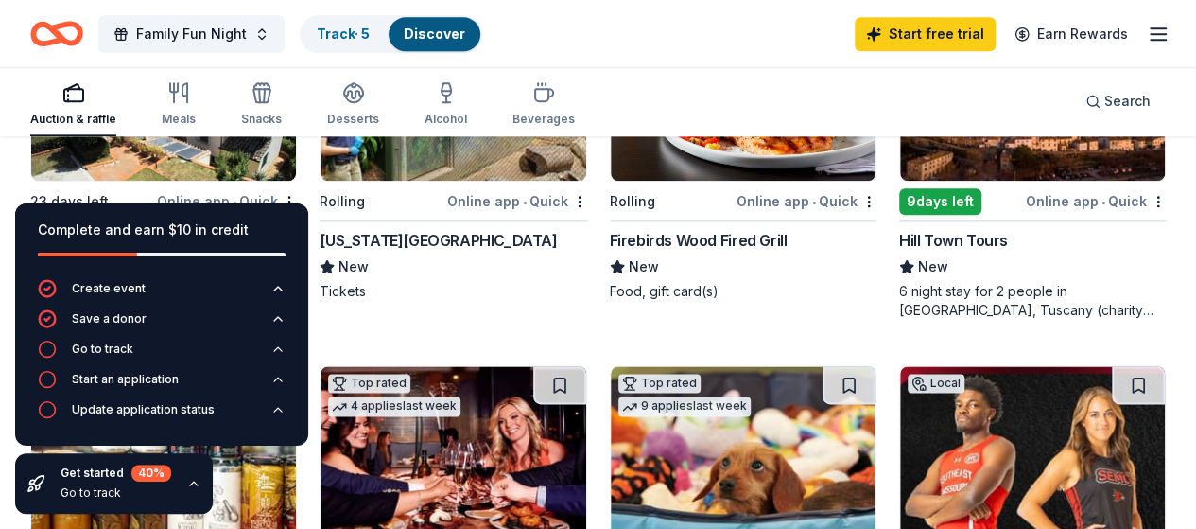
scroll to position [1040, 0]
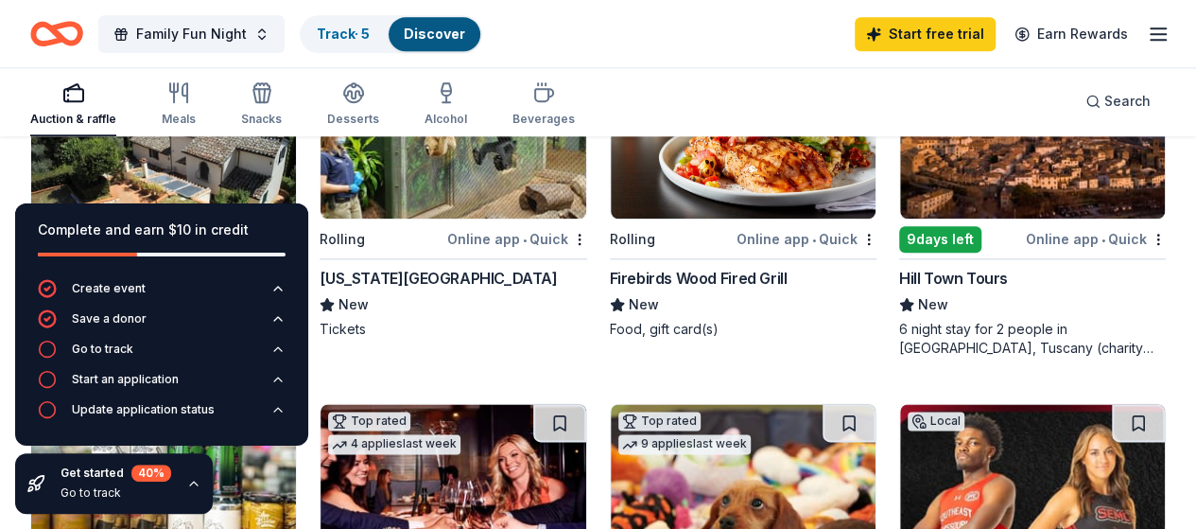
click at [611, 161] on img at bounding box center [743, 129] width 265 height 180
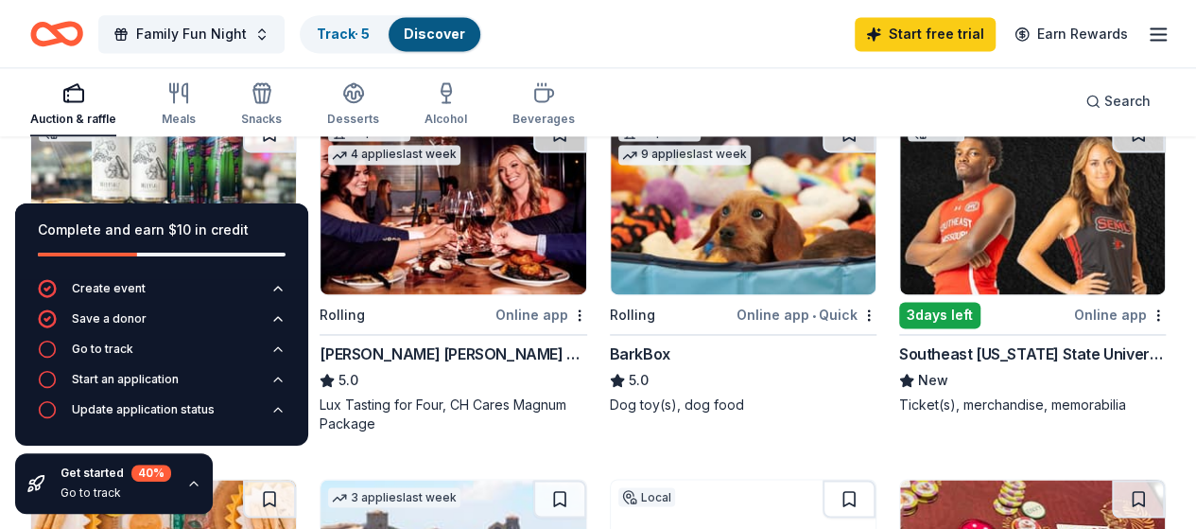
scroll to position [1324, 0]
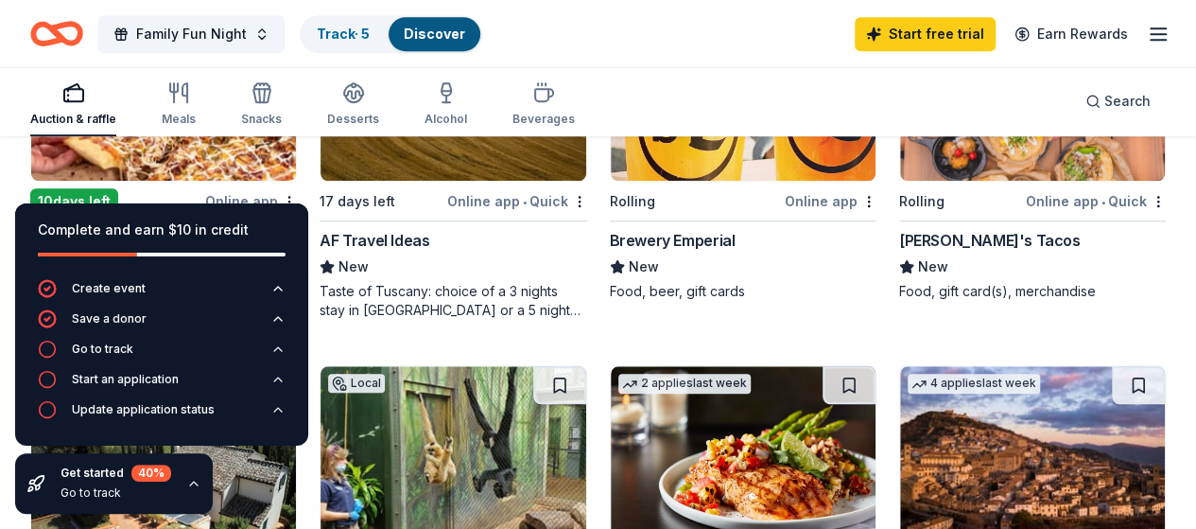
scroll to position [757, 0]
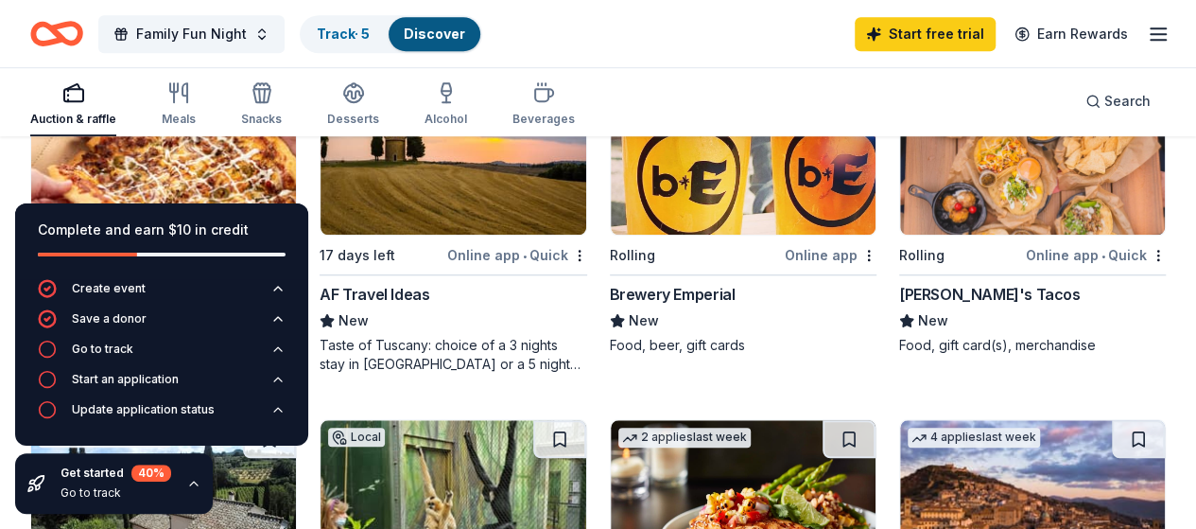
scroll to position [567, 0]
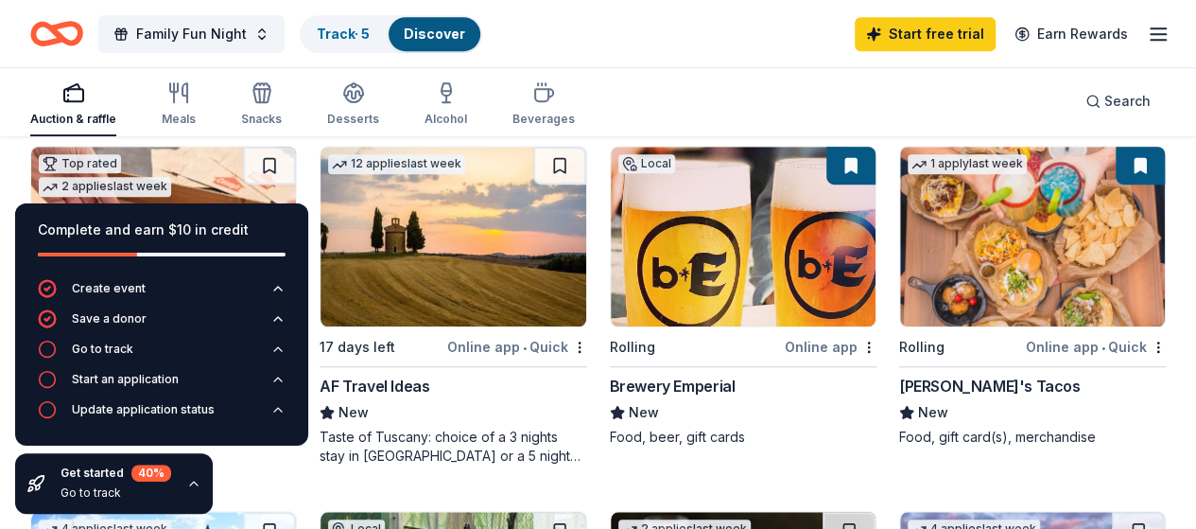
click at [900, 276] on img at bounding box center [1032, 237] width 265 height 180
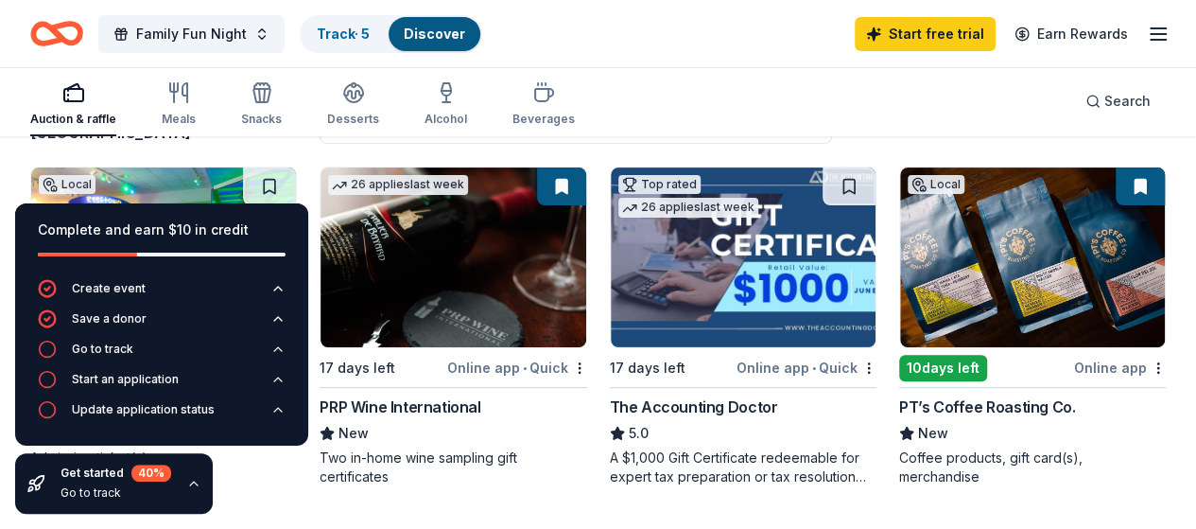
scroll to position [284, 0]
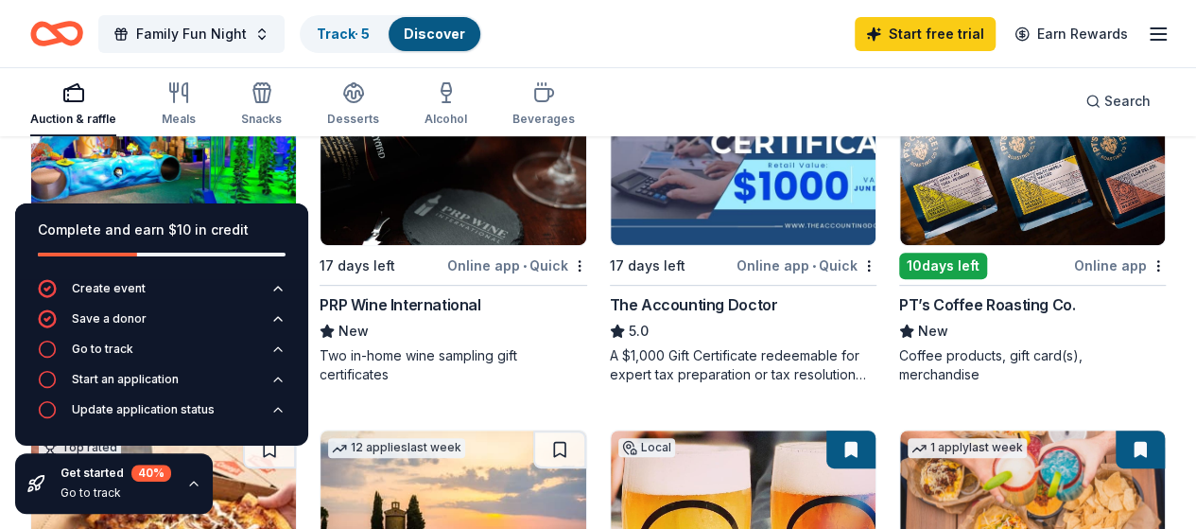
click at [900, 197] on img at bounding box center [1032, 155] width 265 height 180
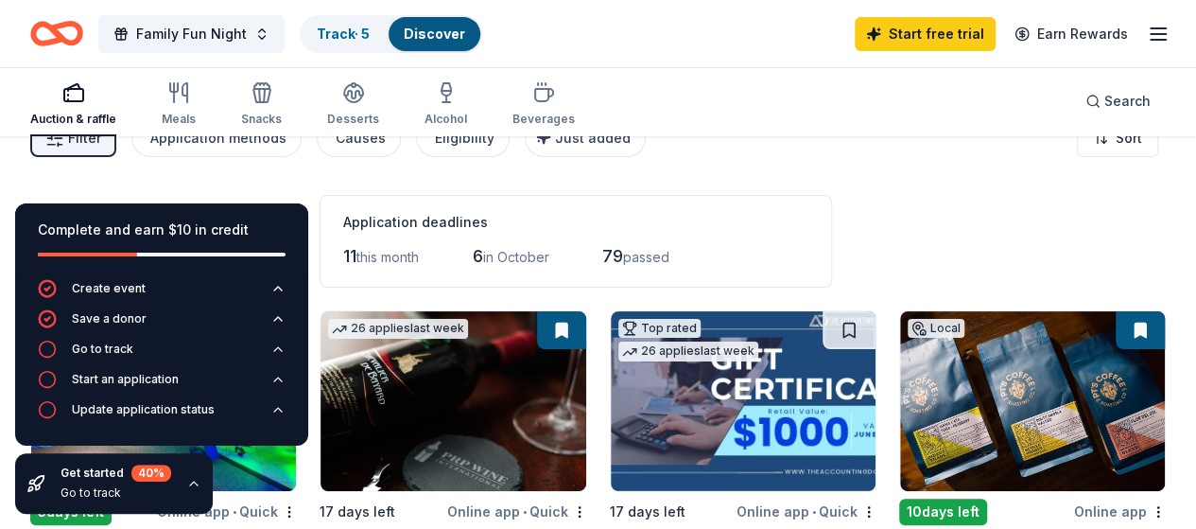
scroll to position [0, 0]
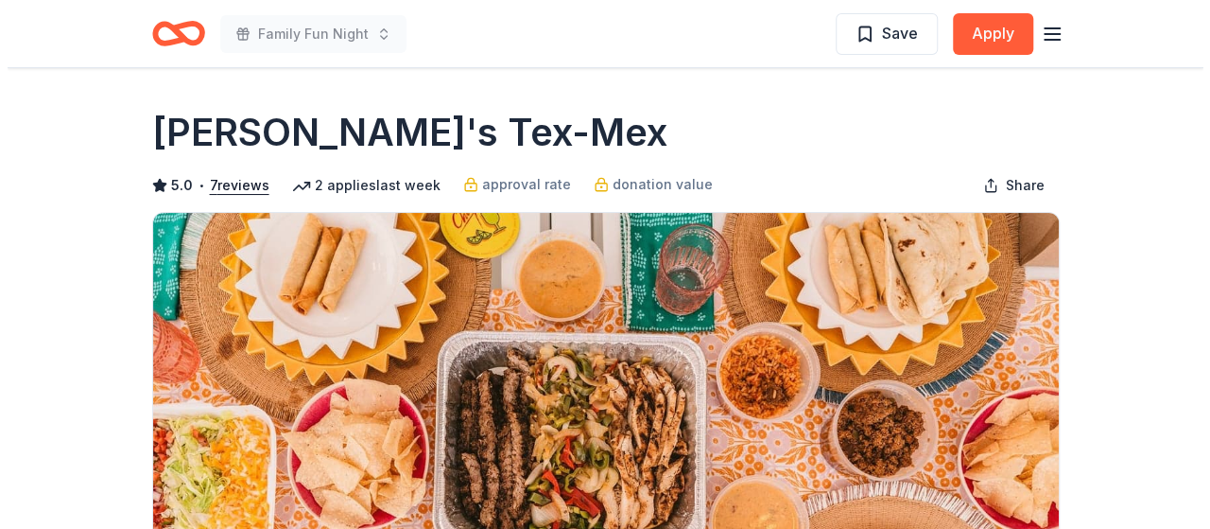
scroll to position [284, 0]
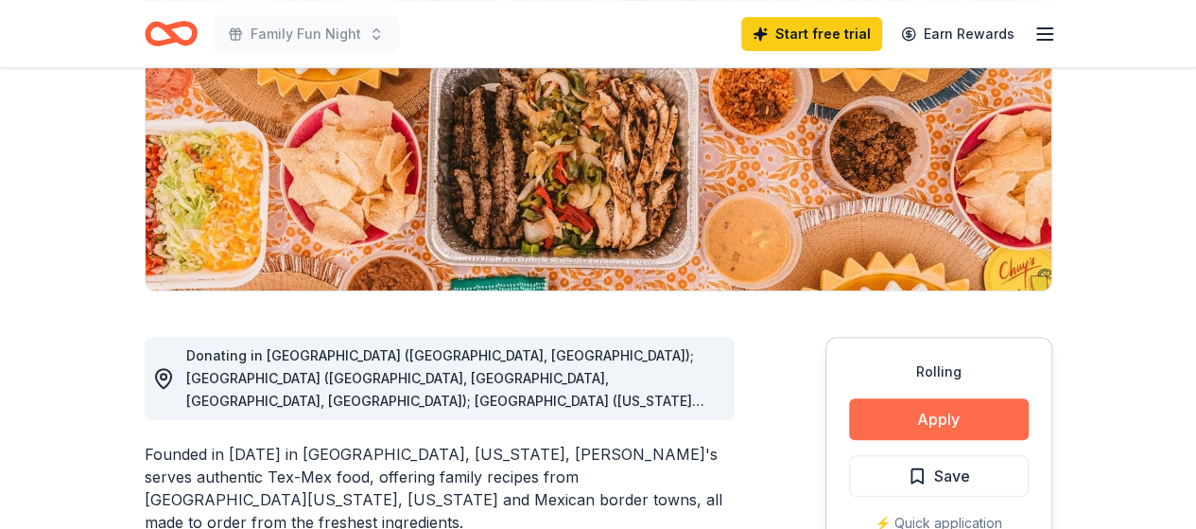
click at [943, 426] on button "Apply" at bounding box center [939, 419] width 180 height 42
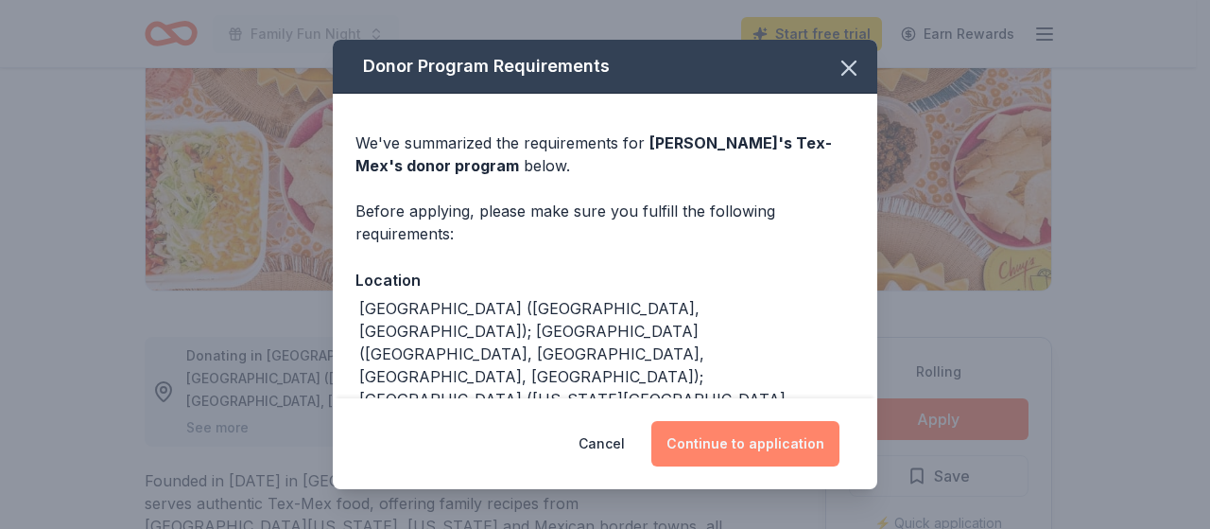
click at [772, 447] on button "Continue to application" at bounding box center [746, 443] width 188 height 45
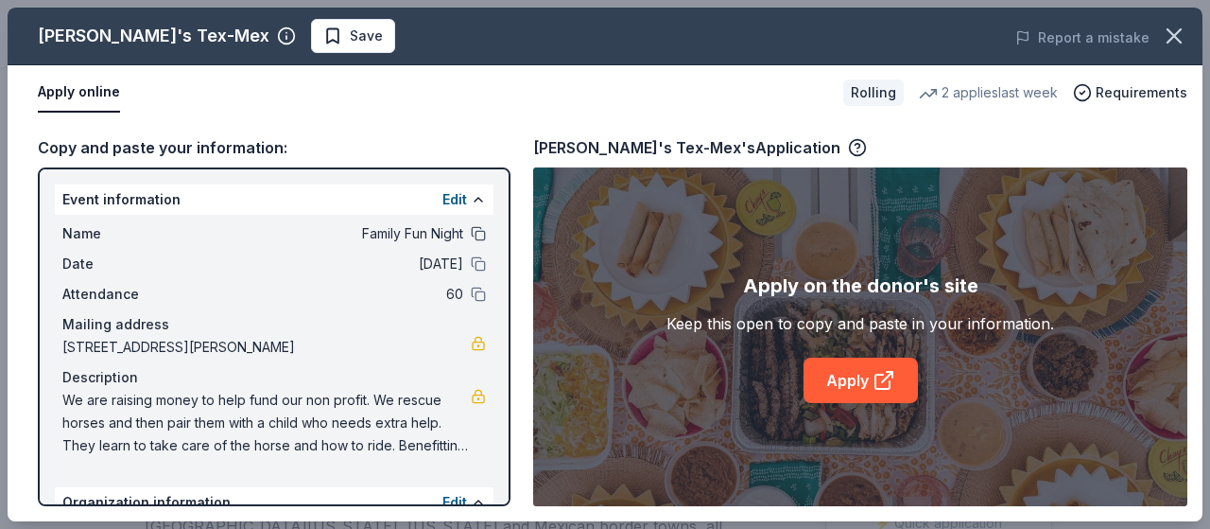
click at [471, 236] on button at bounding box center [478, 233] width 15 height 15
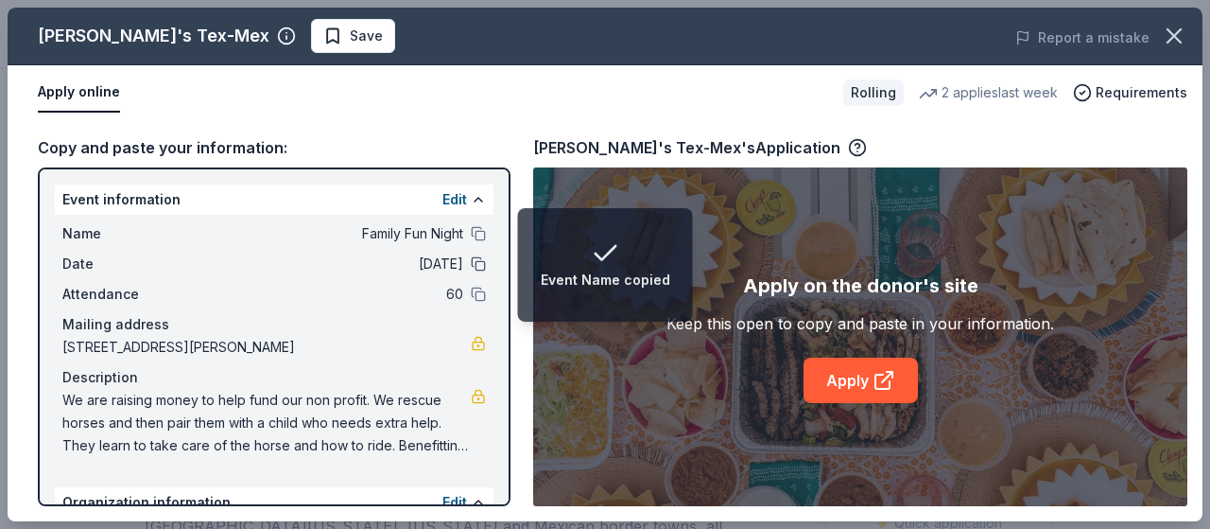
click at [471, 261] on button at bounding box center [478, 263] width 15 height 15
click at [471, 290] on button at bounding box center [478, 294] width 15 height 15
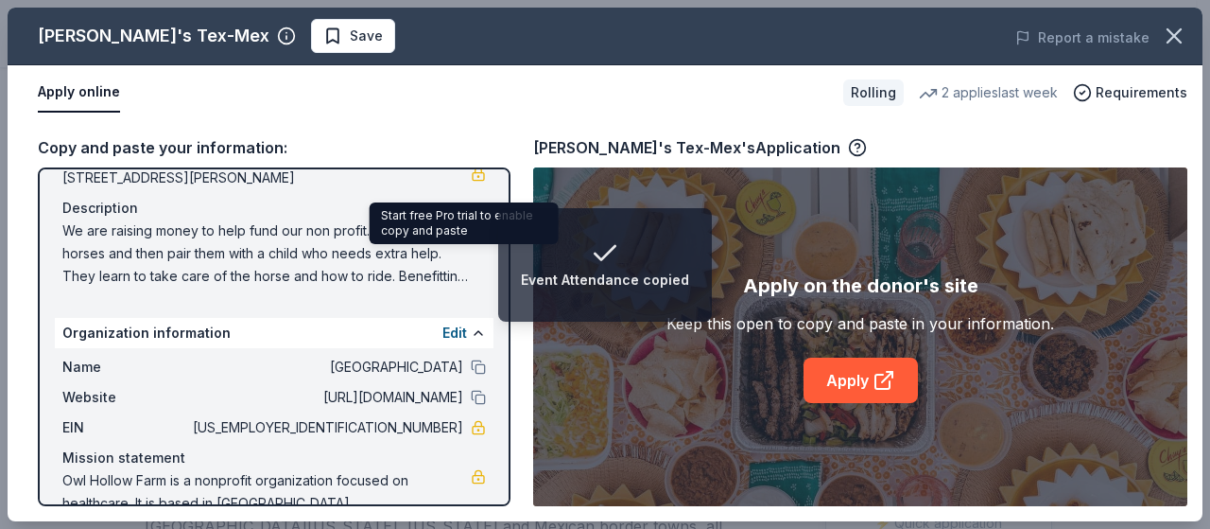
scroll to position [189, 0]
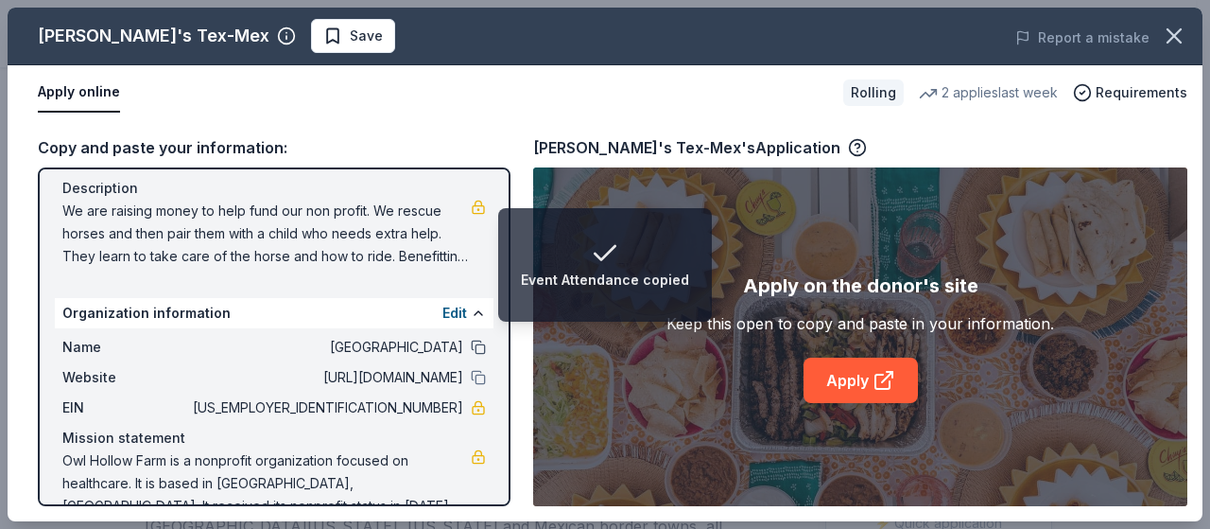
click at [471, 341] on button at bounding box center [478, 346] width 15 height 15
click at [471, 375] on button at bounding box center [478, 377] width 15 height 15
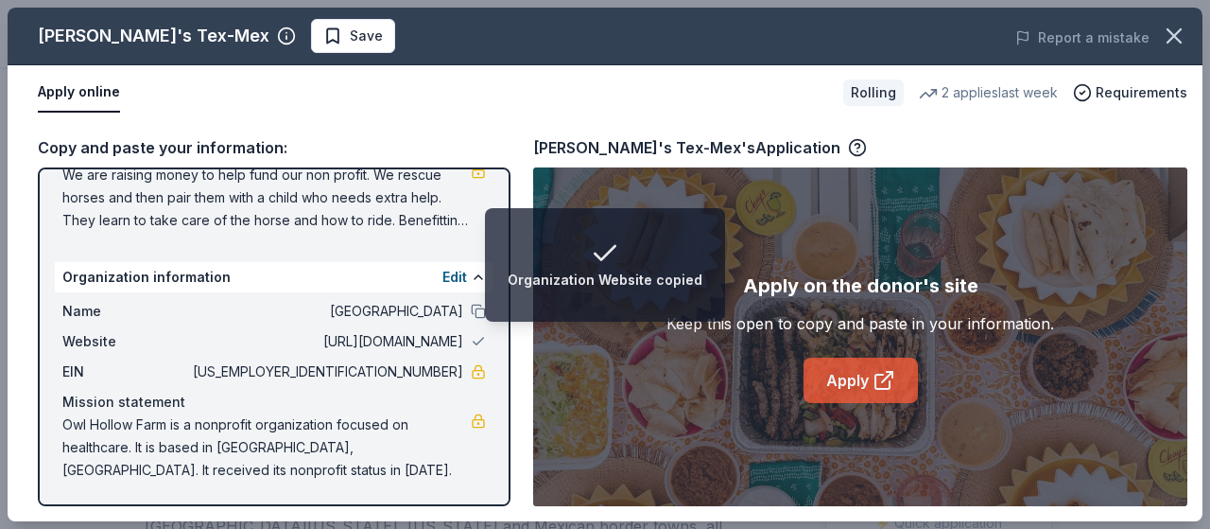
click at [870, 387] on link "Apply" at bounding box center [861, 379] width 114 height 45
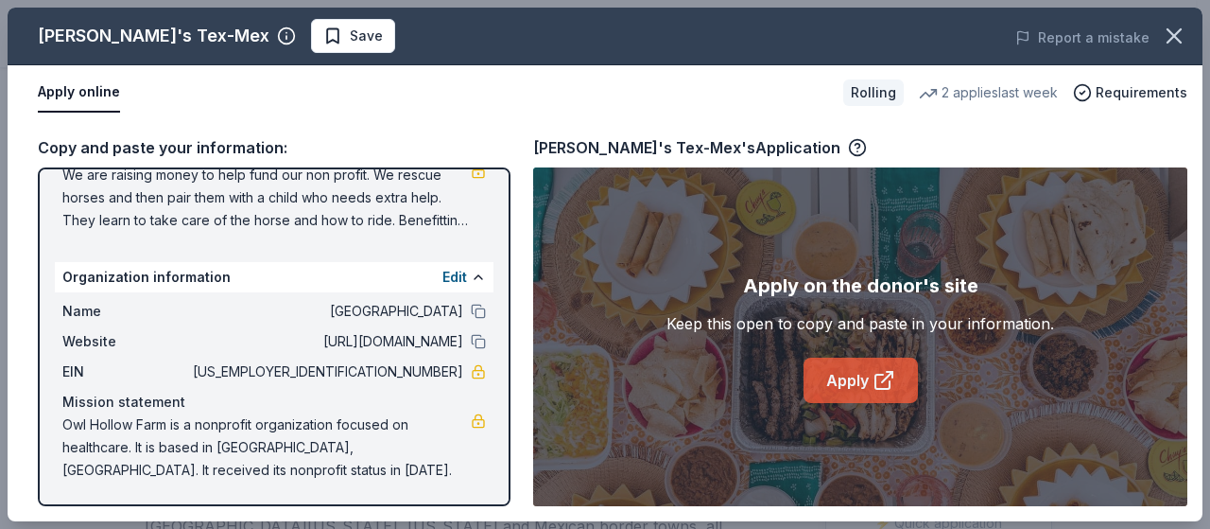
click at [857, 375] on link "Apply" at bounding box center [861, 379] width 114 height 45
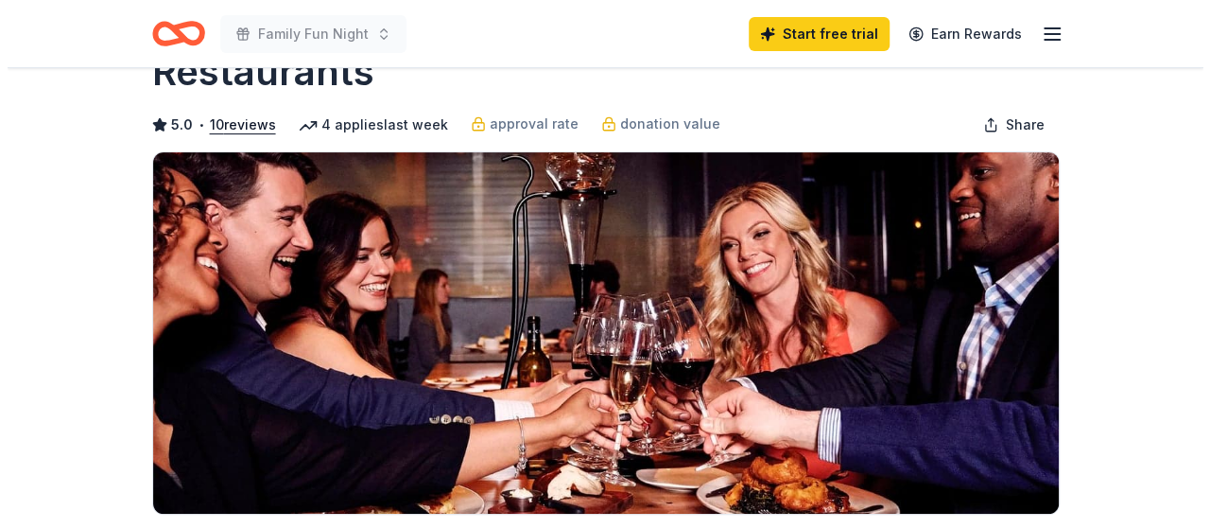
scroll to position [284, 0]
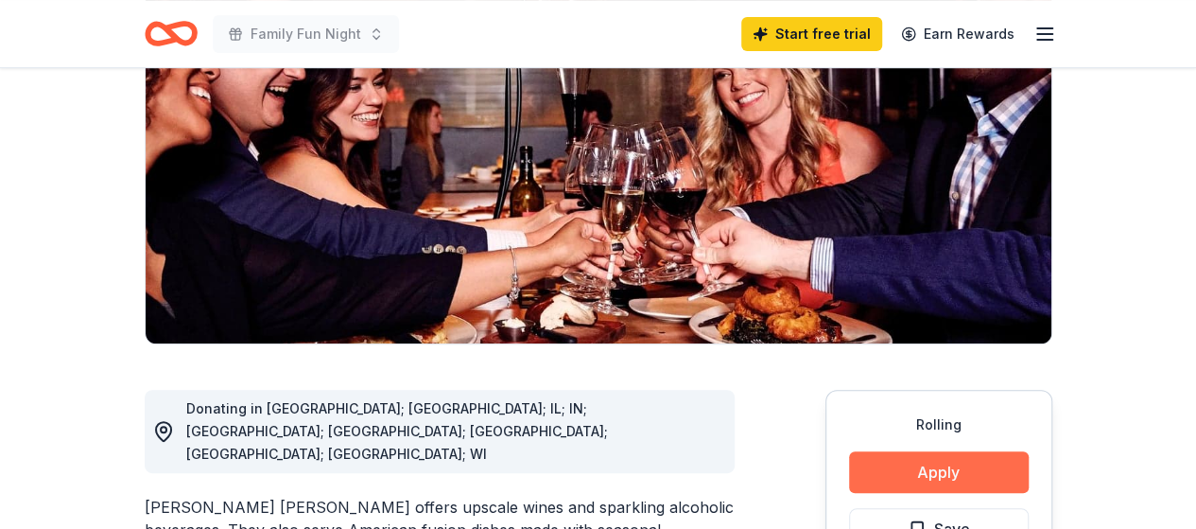
click at [934, 451] on button "Apply" at bounding box center [939, 472] width 180 height 42
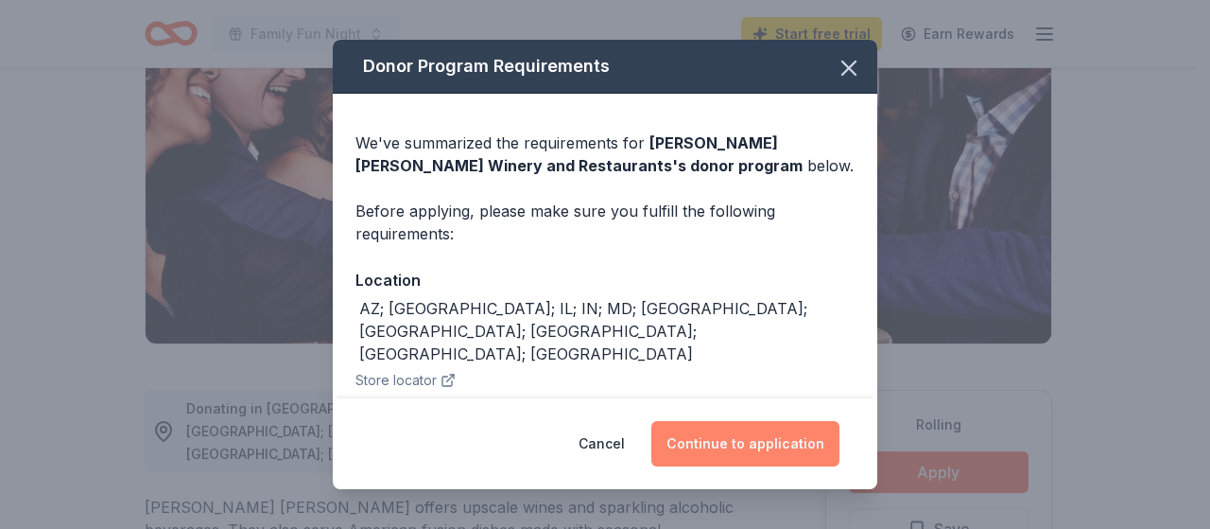
click at [755, 448] on button "Continue to application" at bounding box center [746, 443] width 188 height 45
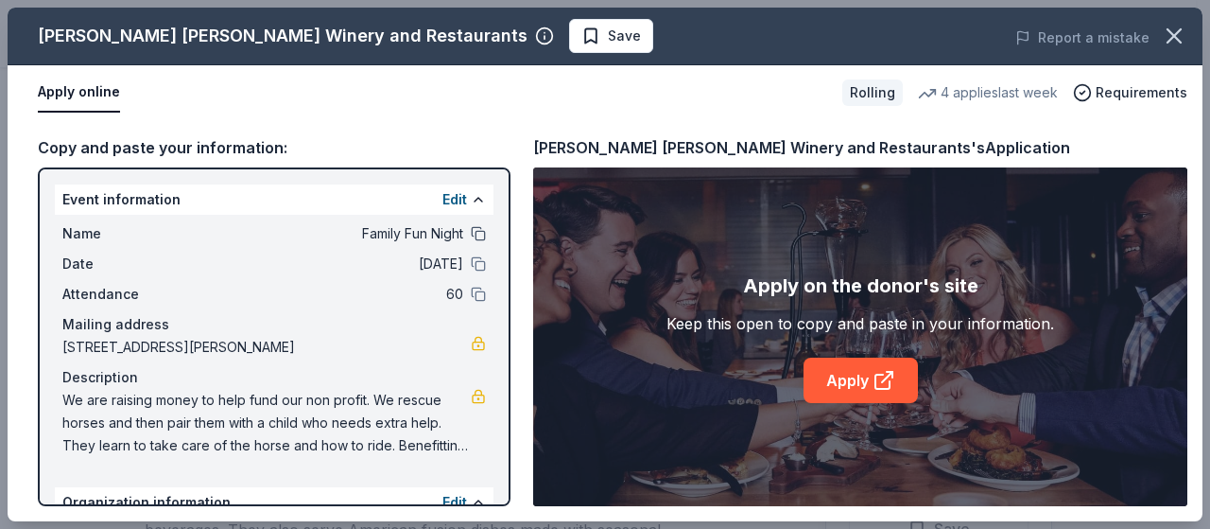
click at [471, 235] on button at bounding box center [478, 233] width 15 height 15
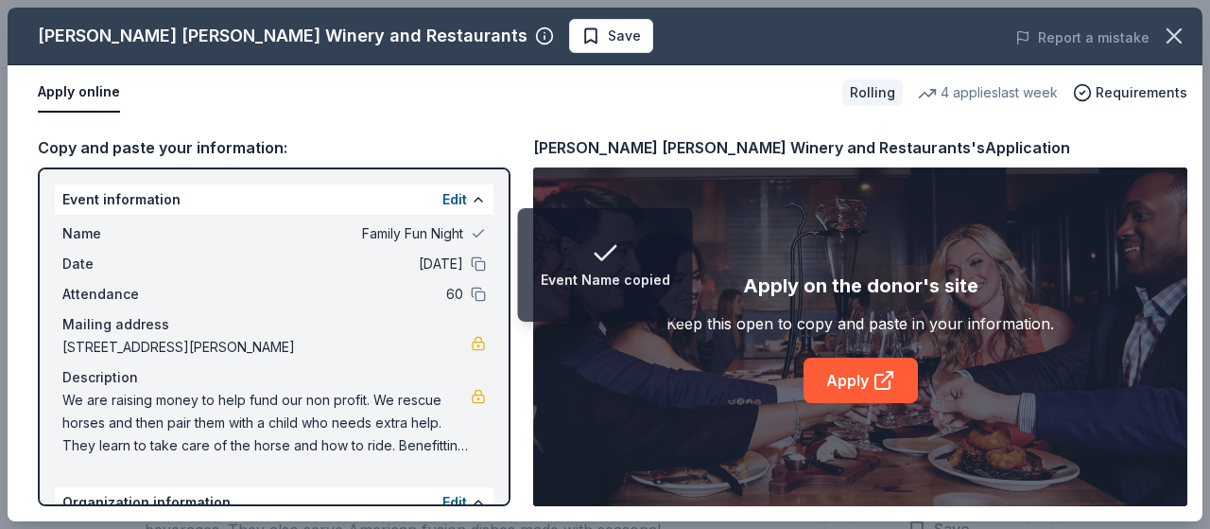
click at [463, 273] on div "Date 10/11/25" at bounding box center [274, 263] width 424 height 23
click at [471, 291] on button at bounding box center [478, 294] width 15 height 15
click at [471, 264] on button at bounding box center [478, 263] width 15 height 15
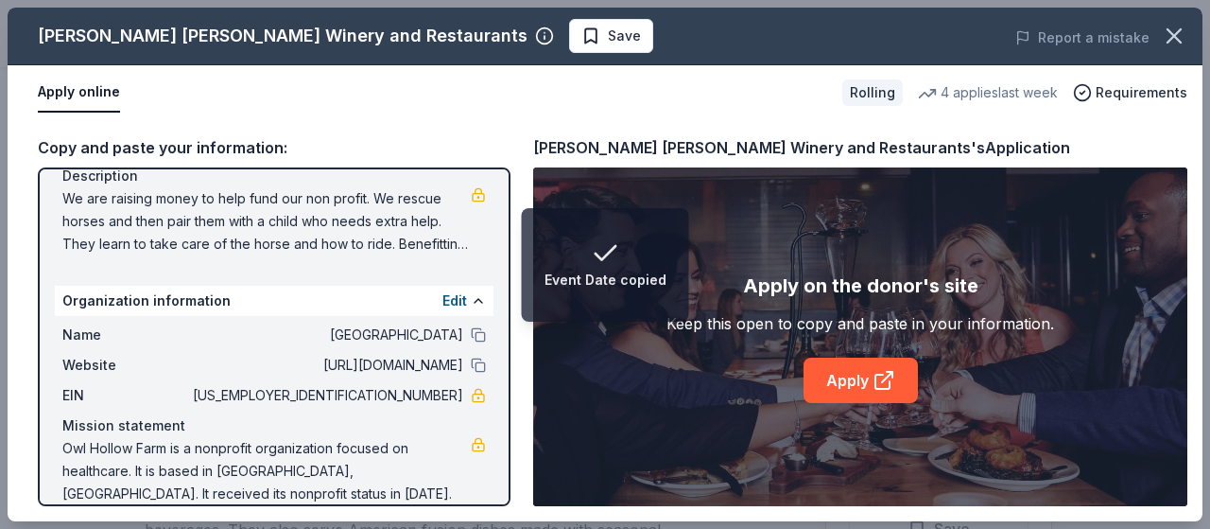
scroll to position [225, 0]
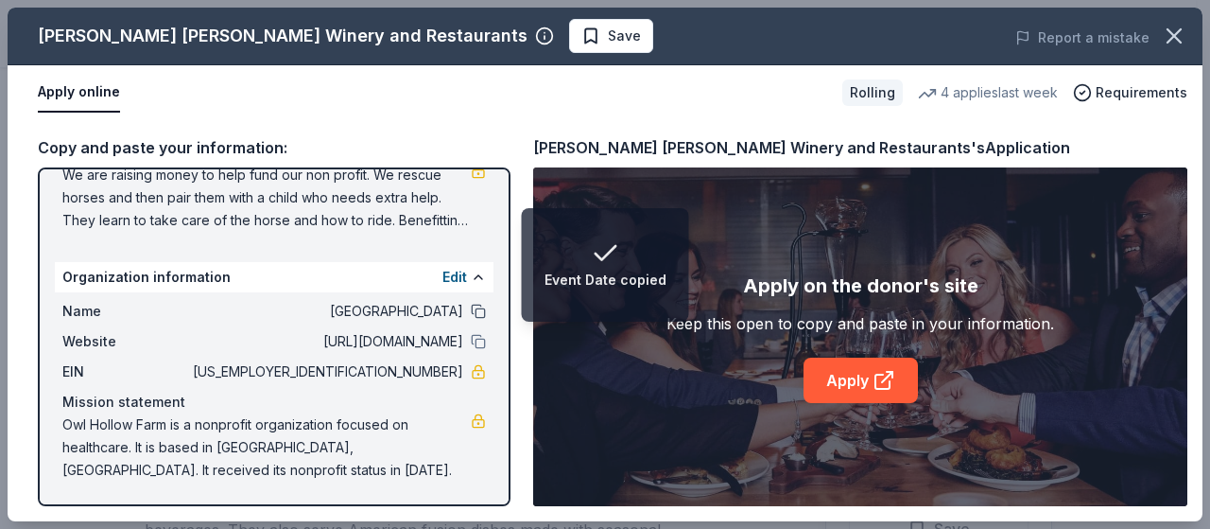
click at [471, 309] on button at bounding box center [478, 311] width 15 height 15
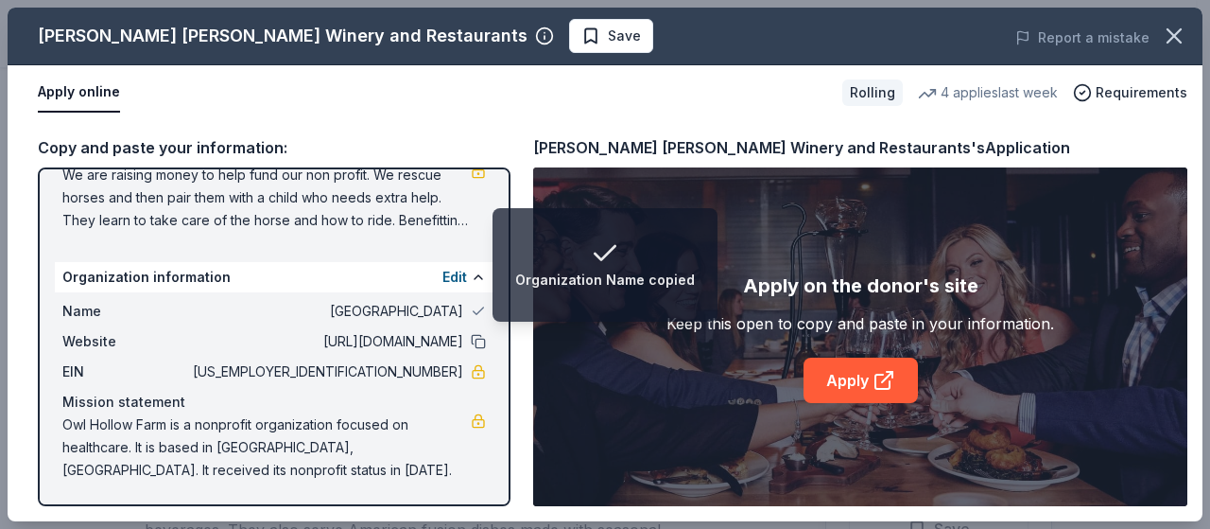
click at [471, 341] on button at bounding box center [478, 341] width 15 height 15
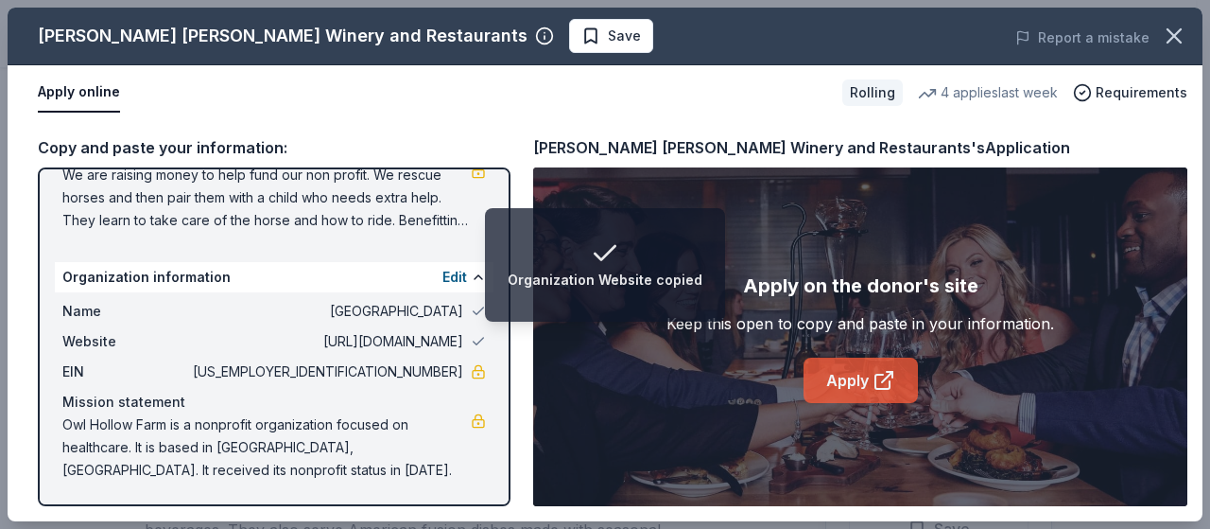
click at [842, 386] on link "Apply" at bounding box center [861, 379] width 114 height 45
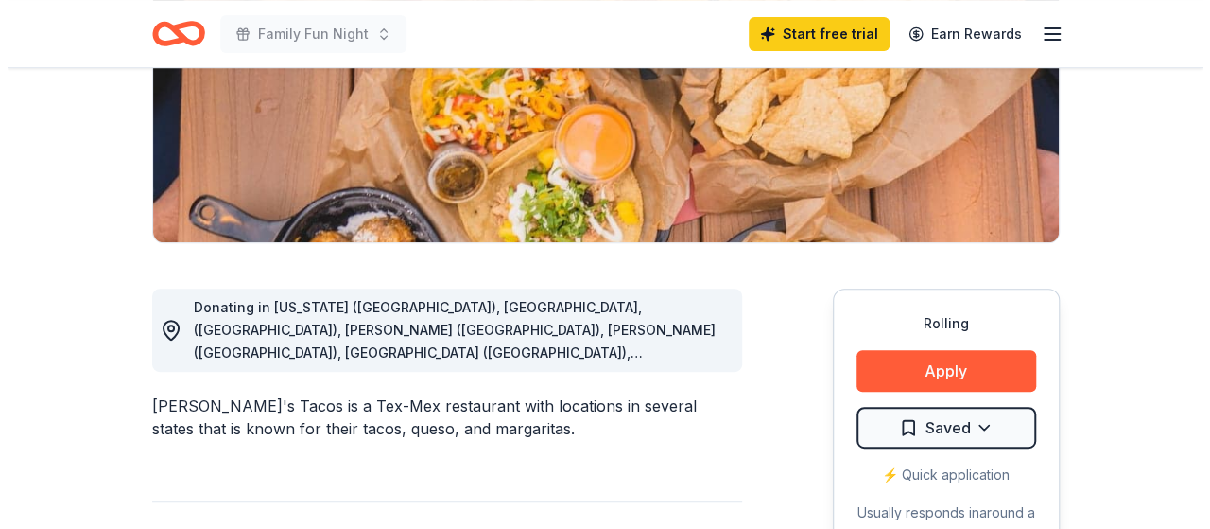
scroll to position [473, 0]
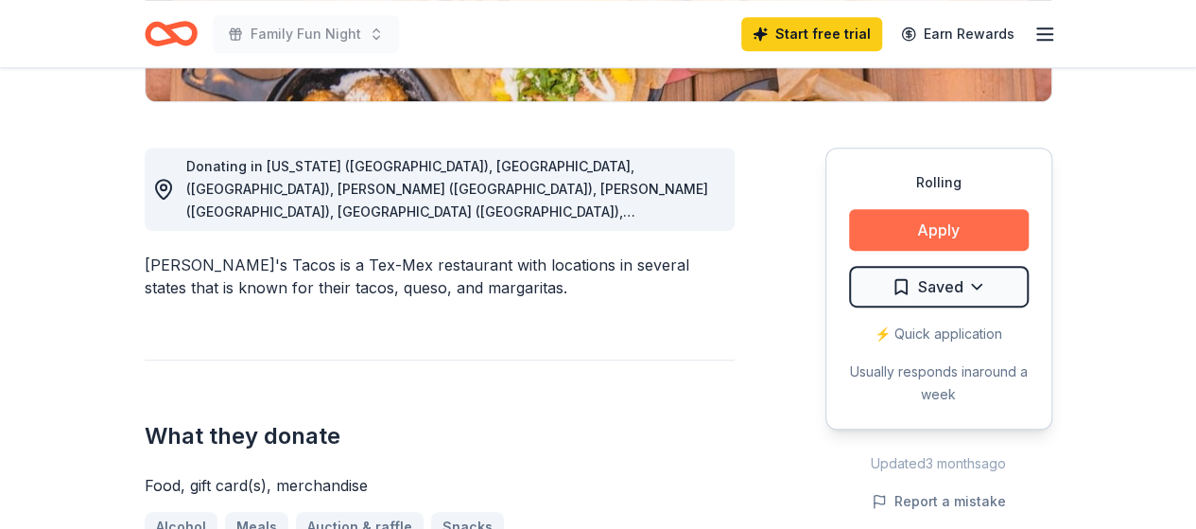
click at [921, 227] on button "Apply" at bounding box center [939, 230] width 180 height 42
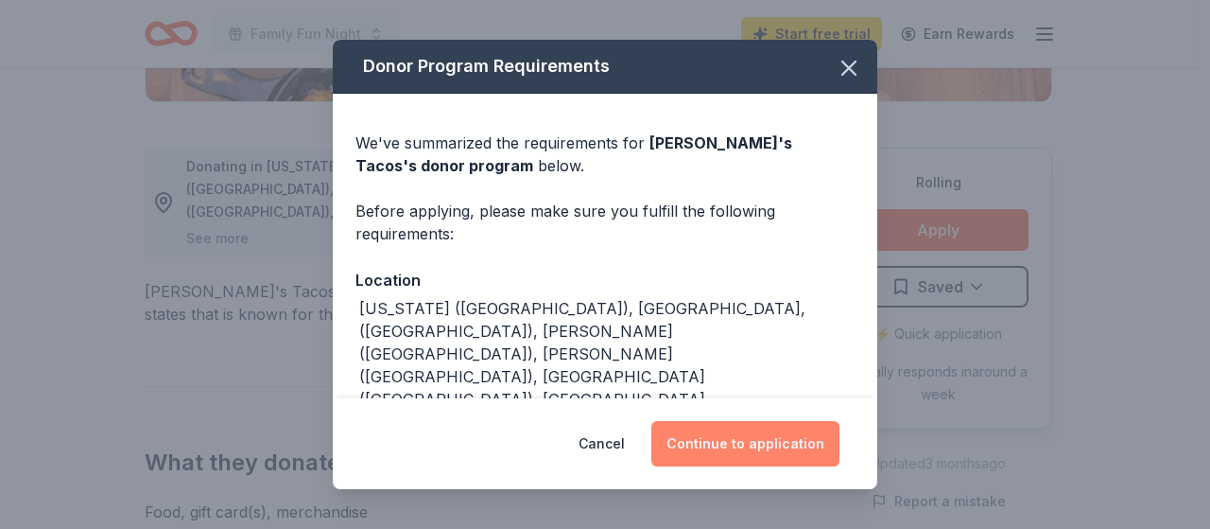
click at [754, 440] on button "Continue to application" at bounding box center [746, 443] width 188 height 45
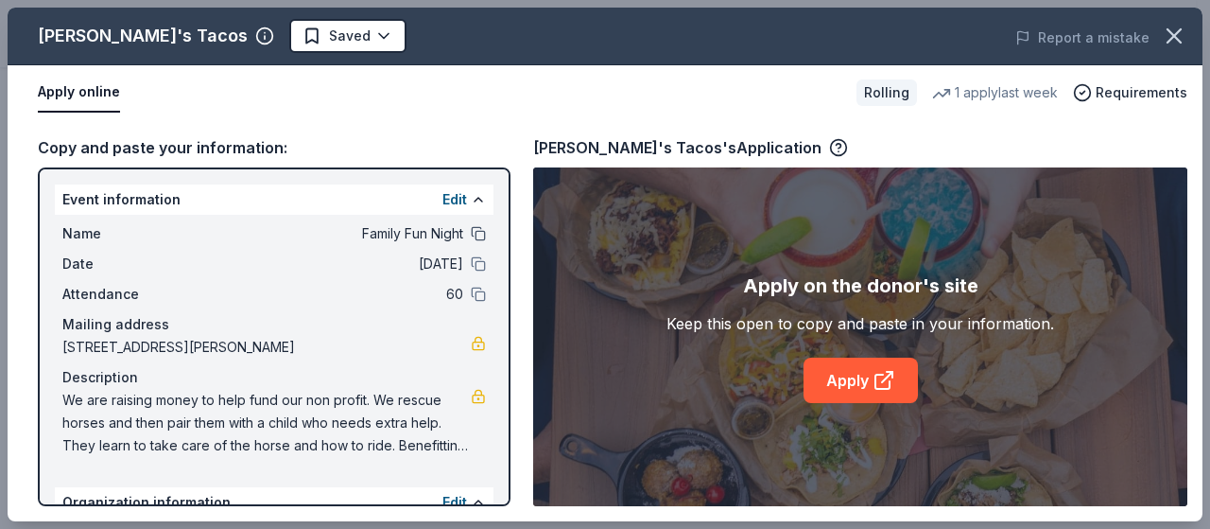
click at [471, 233] on button at bounding box center [478, 233] width 15 height 15
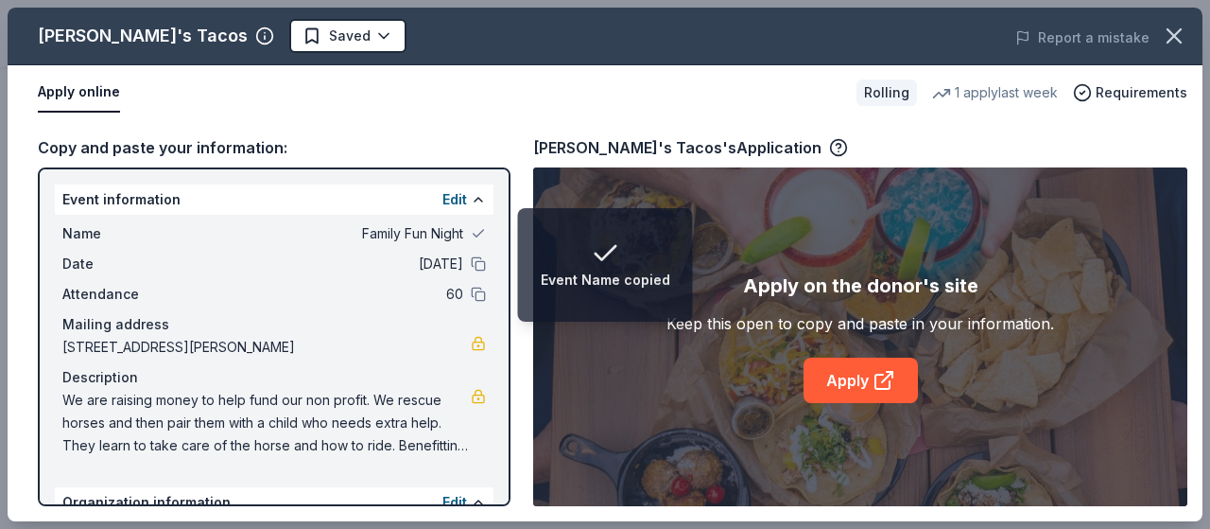
drag, startPoint x: 460, startPoint y: 261, endPoint x: 461, endPoint y: 273, distance: 12.3
click at [471, 263] on button at bounding box center [478, 263] width 15 height 15
click at [471, 292] on button at bounding box center [478, 294] width 15 height 15
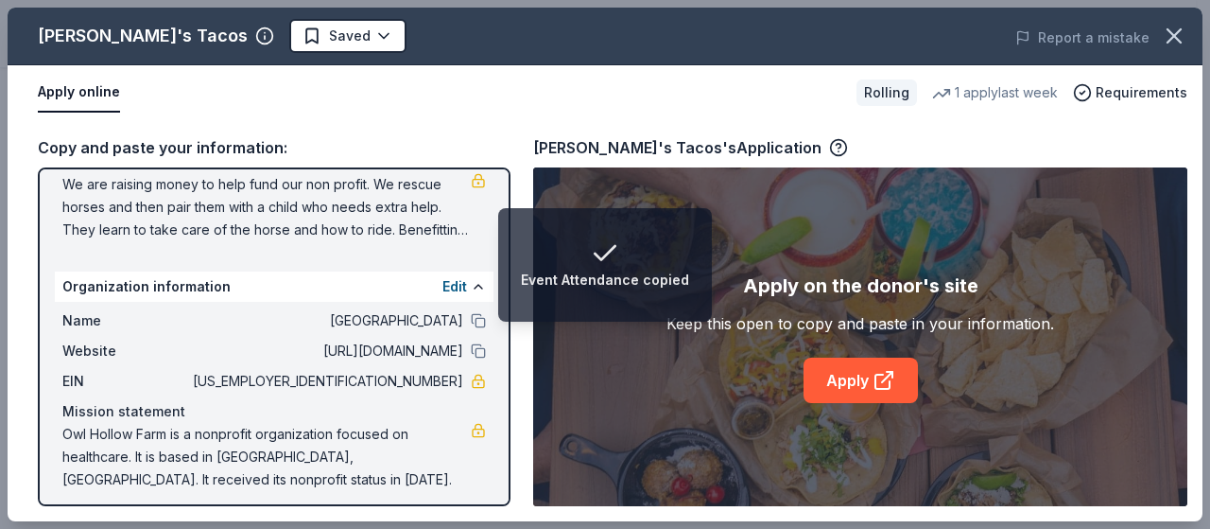
scroll to position [225, 0]
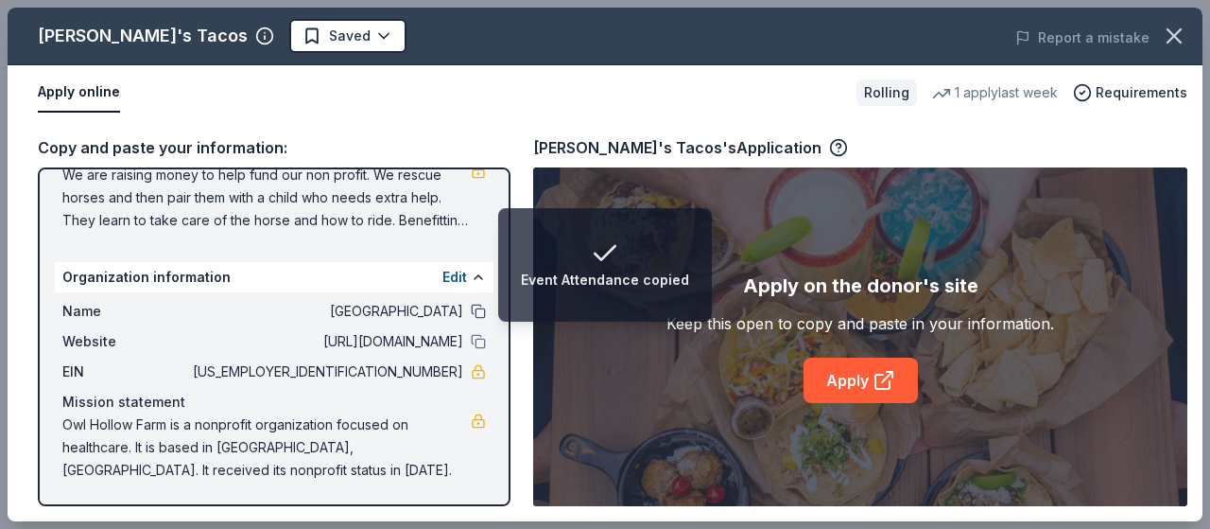
click at [471, 309] on button at bounding box center [478, 311] width 15 height 15
click at [471, 336] on button at bounding box center [478, 341] width 15 height 15
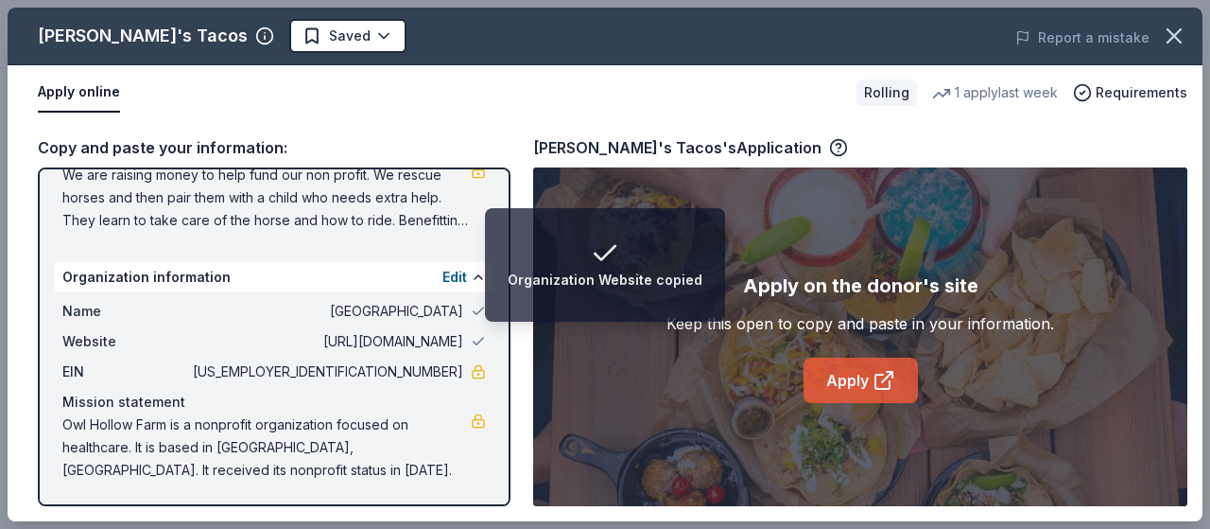
click at [861, 380] on link "Apply" at bounding box center [861, 379] width 114 height 45
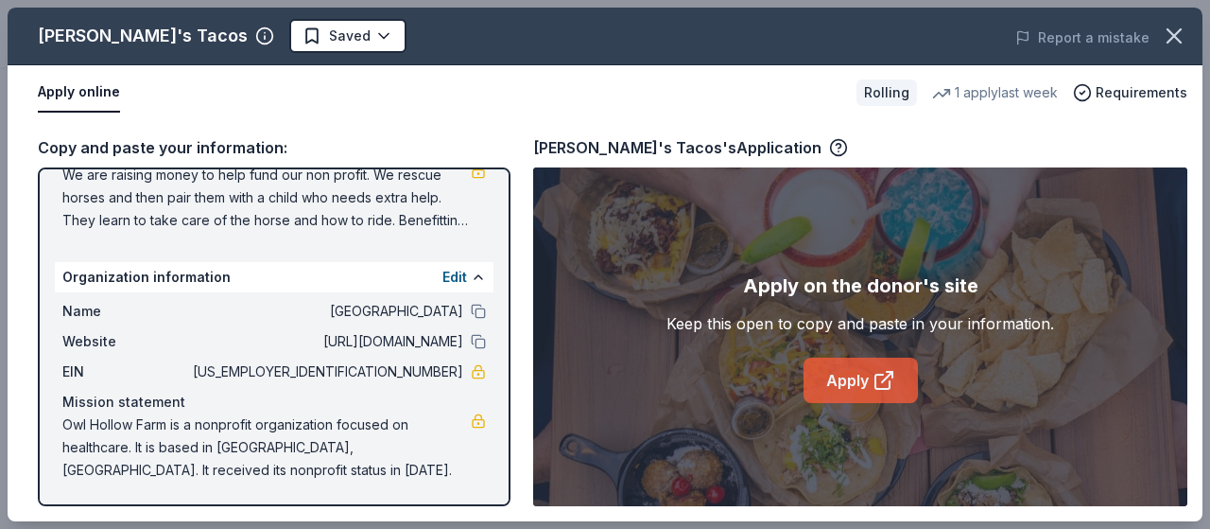
click at [838, 384] on link "Apply" at bounding box center [861, 379] width 114 height 45
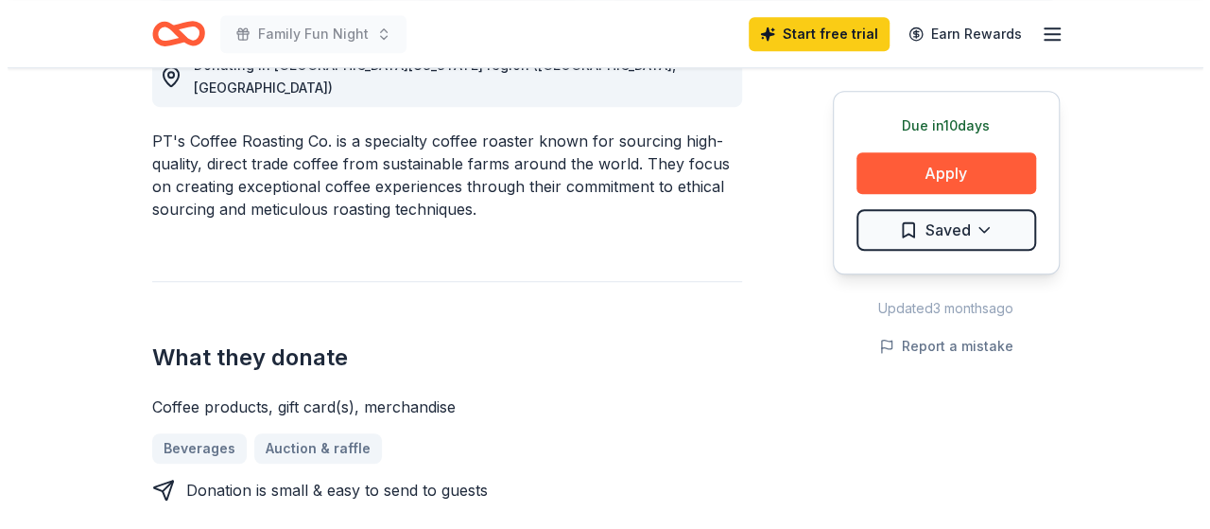
scroll to position [473, 0]
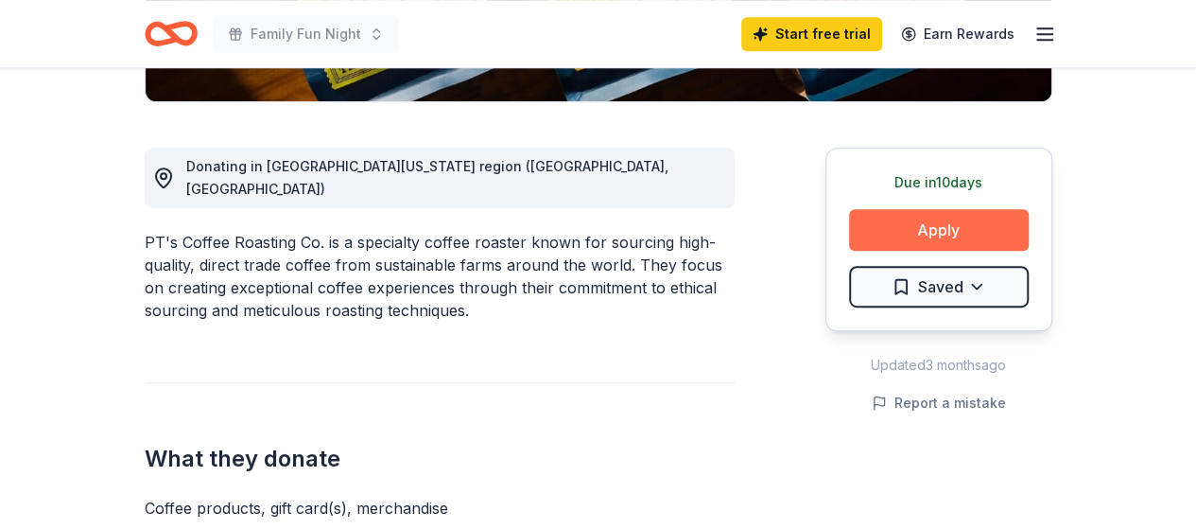
click at [935, 235] on button "Apply" at bounding box center [939, 230] width 180 height 42
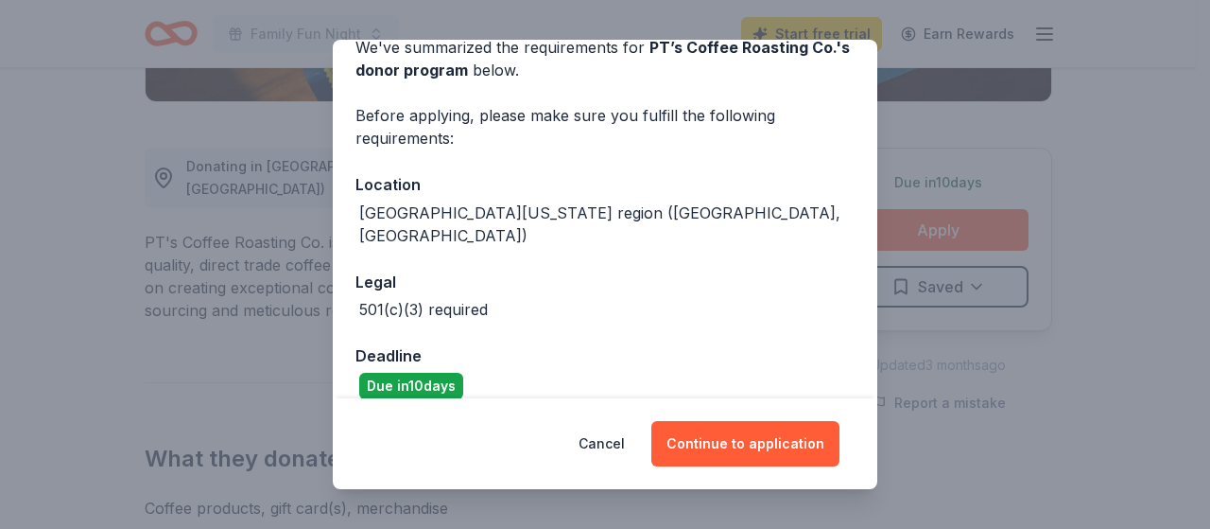
scroll to position [0, 0]
